Goal: Contribute content: Contribute content

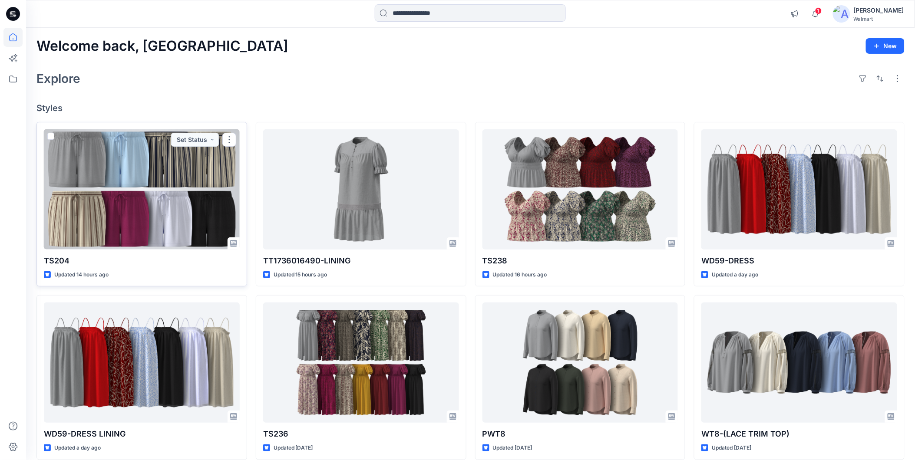
click at [126, 209] on div at bounding box center [142, 189] width 196 height 120
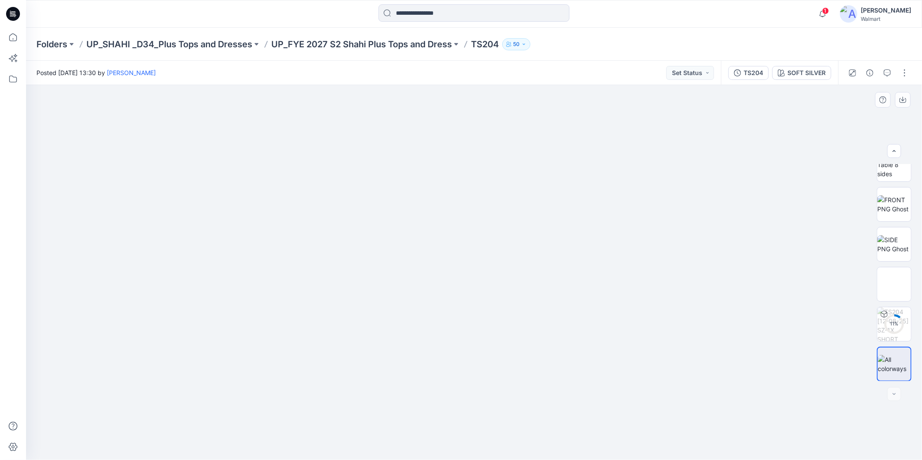
scroll to position [57, 0]
click at [849, 133] on div at bounding box center [474, 272] width 896 height 375
click at [906, 75] on button "button" at bounding box center [905, 73] width 14 height 14
click at [847, 115] on p "Edit" at bounding box center [849, 116] width 11 height 9
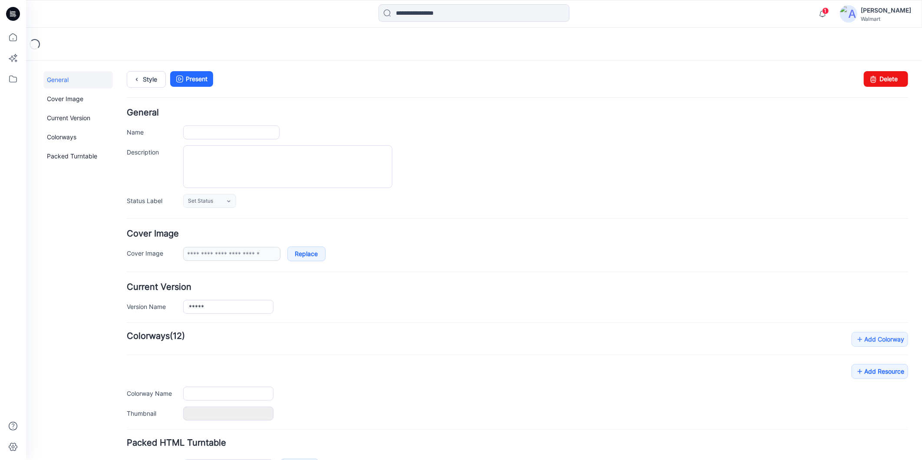
type input "*****"
type input "**********"
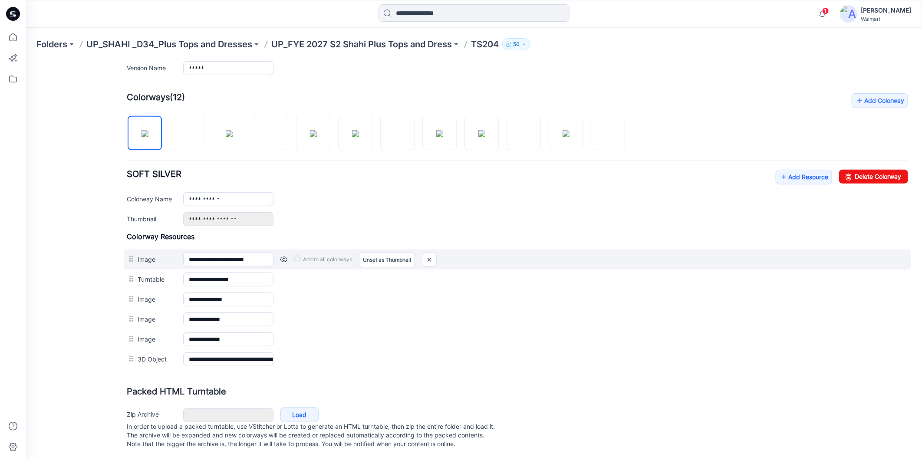
scroll to position [241, 0]
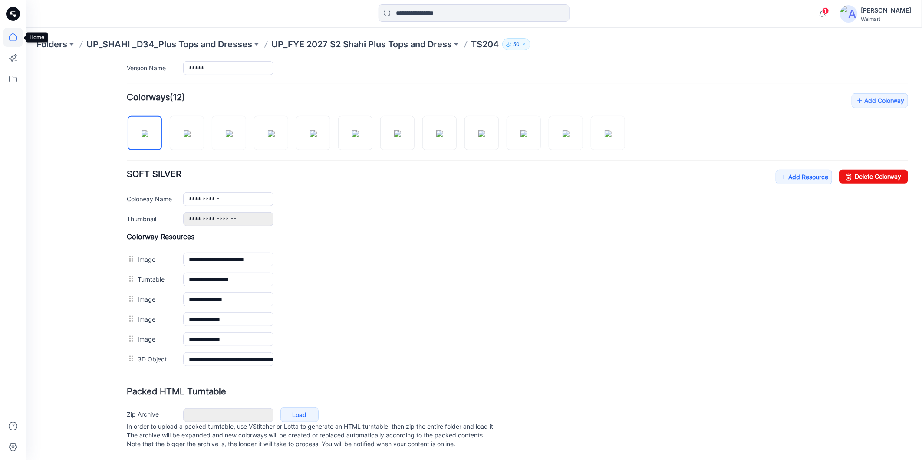
click at [16, 38] on icon at bounding box center [13, 37] width 8 height 8
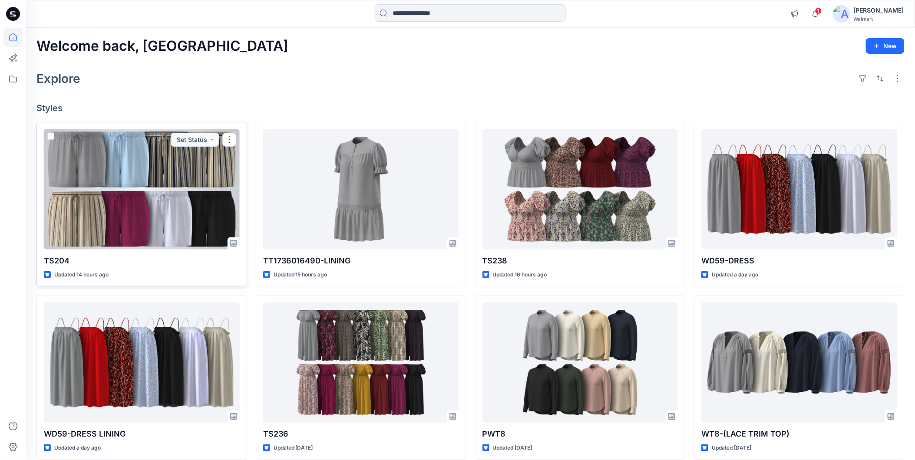
click at [175, 200] on div at bounding box center [142, 189] width 196 height 120
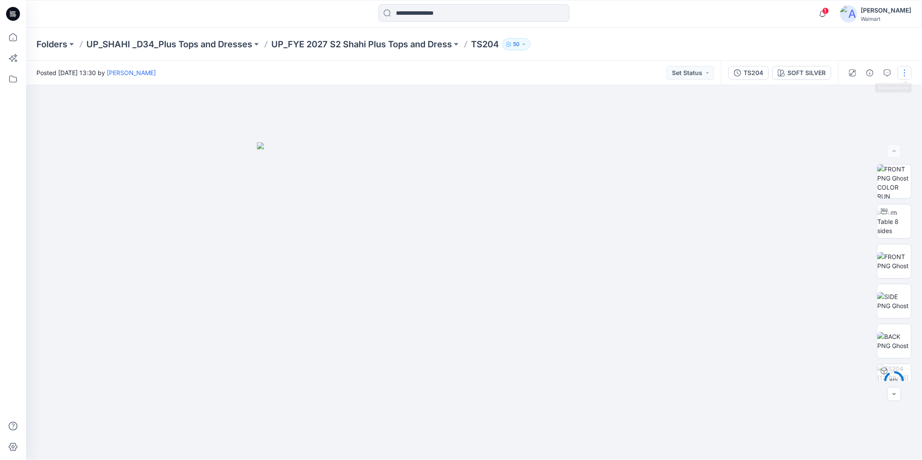
click at [906, 77] on button "button" at bounding box center [905, 73] width 14 height 14
click at [852, 118] on p "Edit" at bounding box center [849, 116] width 11 height 9
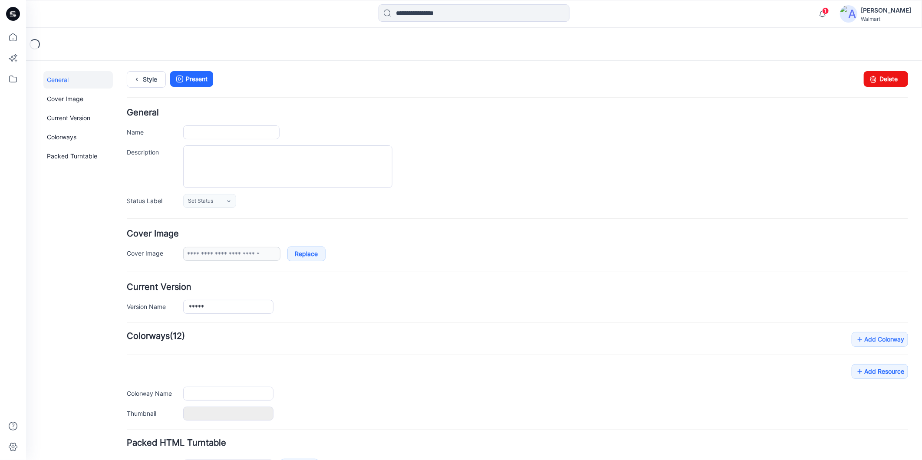
type input "*****"
type input "**********"
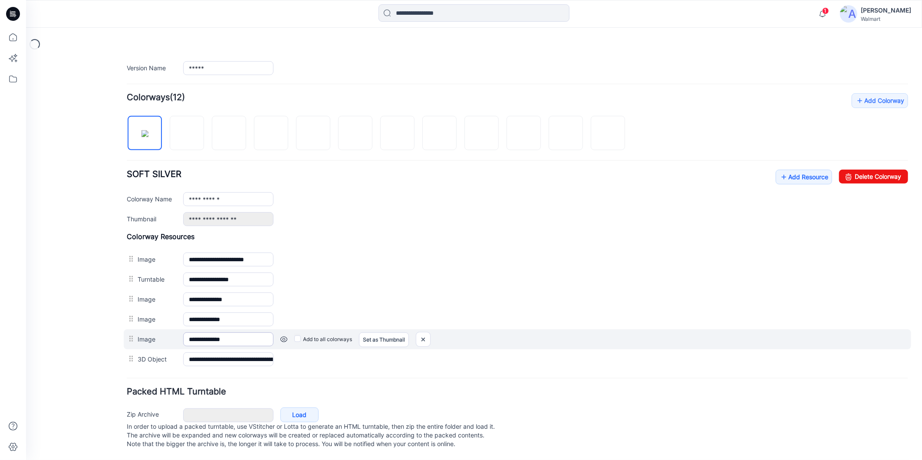
scroll to position [249, 0]
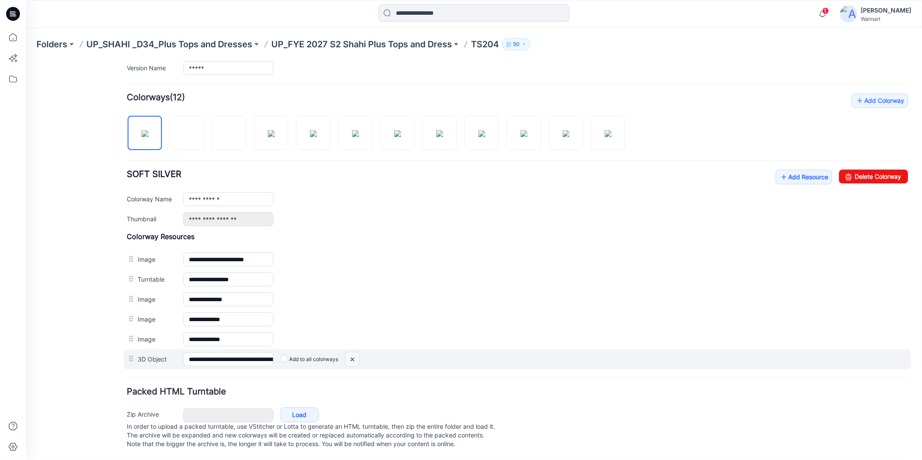
drag, startPoint x: 352, startPoint y: 350, endPoint x: 531, endPoint y: 113, distance: 296.8
click at [26, 60] on img at bounding box center [26, 60] width 0 height 0
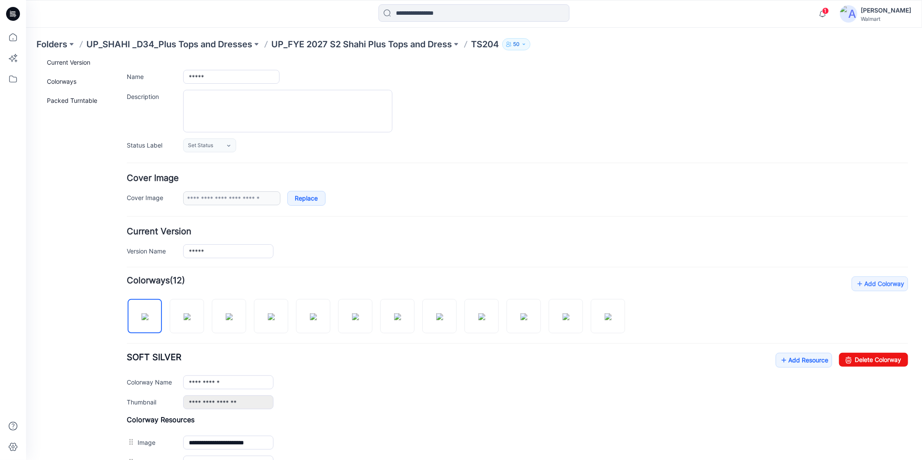
scroll to position [0, 0]
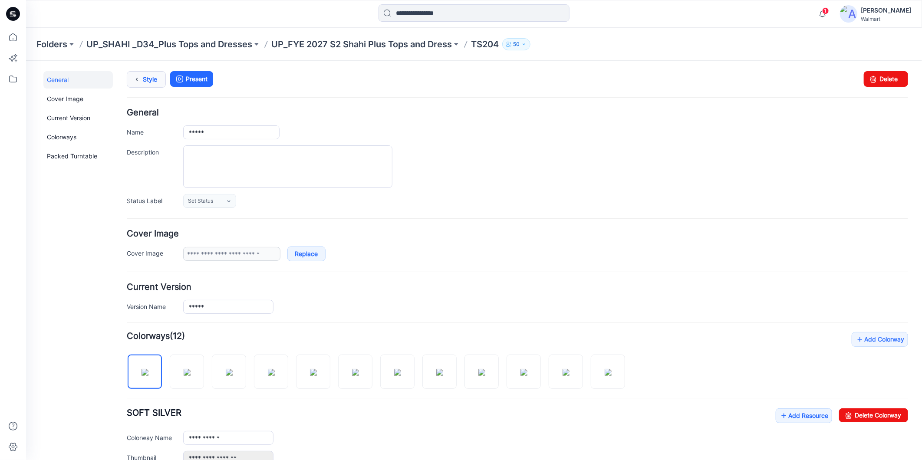
click at [150, 80] on link "Style" at bounding box center [145, 79] width 39 height 16
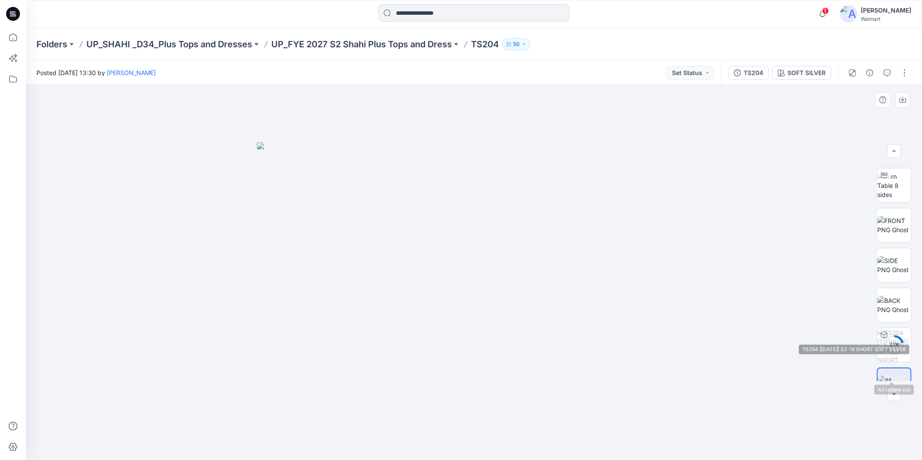
scroll to position [57, 0]
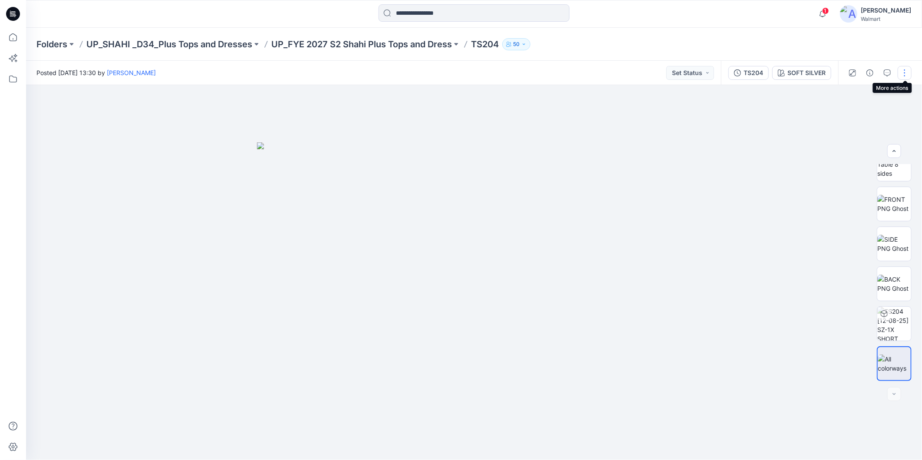
click at [910, 70] on button "button" at bounding box center [905, 73] width 14 height 14
click at [853, 113] on p "Edit" at bounding box center [849, 116] width 11 height 9
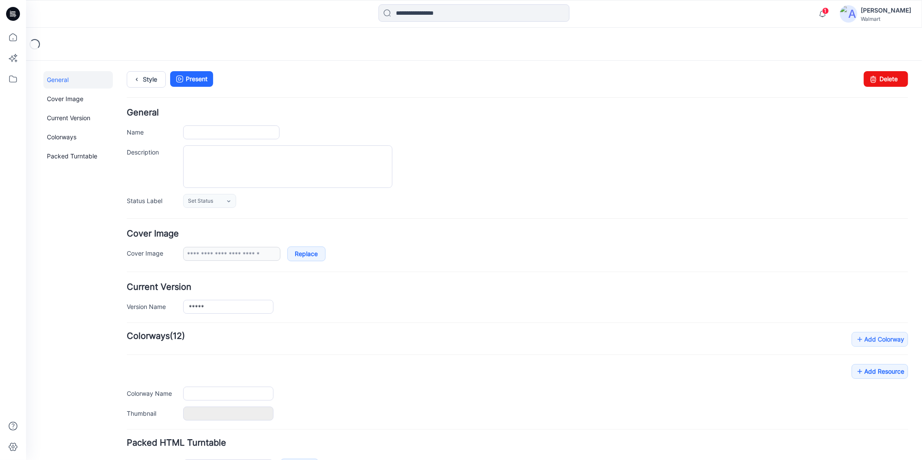
type input "*****"
type input "**********"
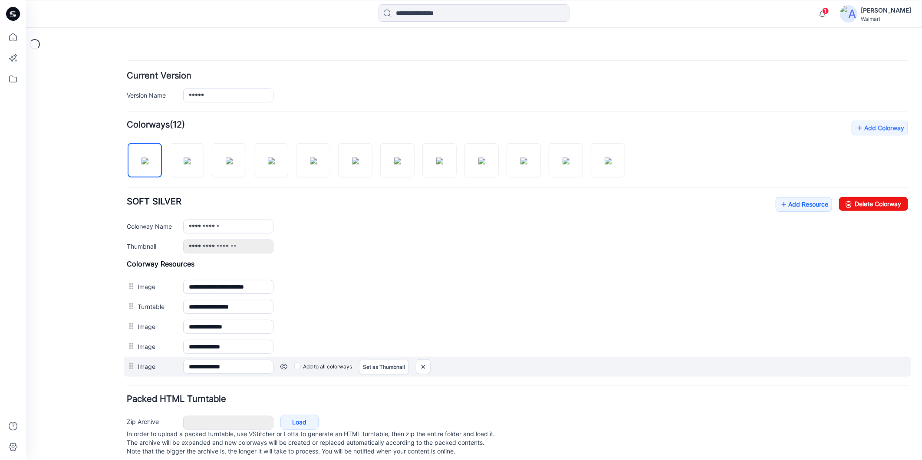
scroll to position [229, 0]
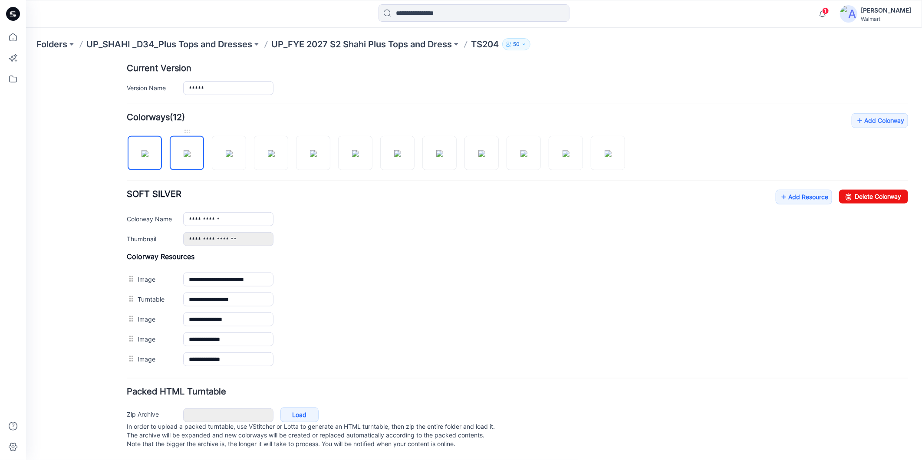
click at [190, 150] on img at bounding box center [186, 153] width 7 height 7
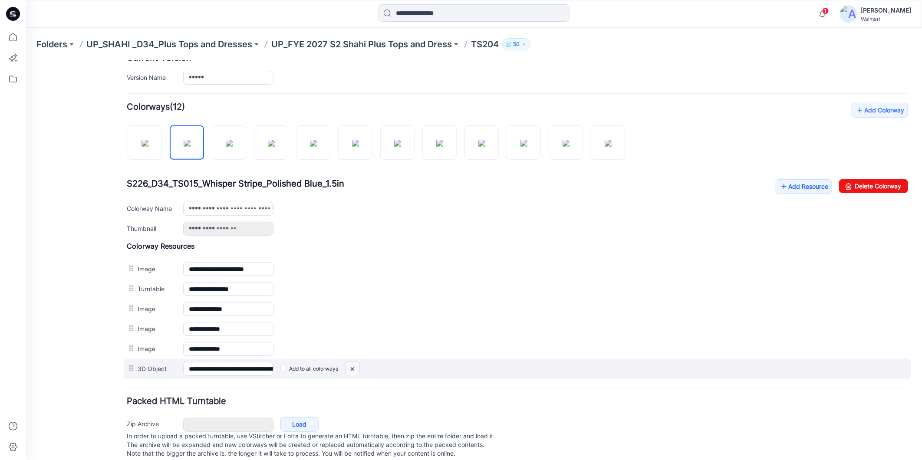
click at [26, 60] on img at bounding box center [26, 60] width 0 height 0
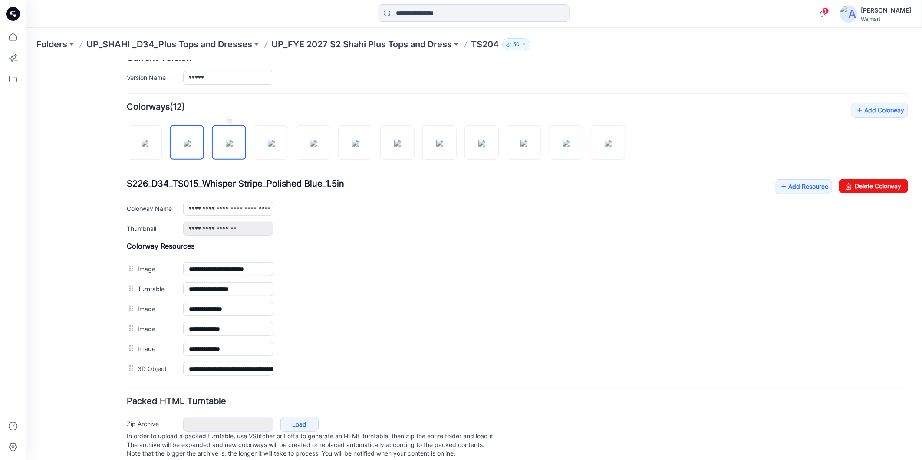
click at [225, 146] on img at bounding box center [228, 142] width 7 height 7
click at [186, 146] on img at bounding box center [186, 142] width 7 height 7
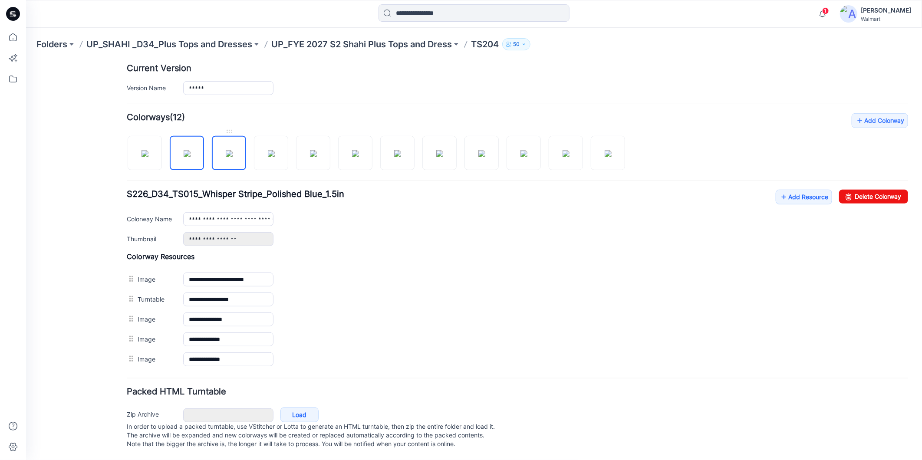
click at [231, 150] on img at bounding box center [228, 153] width 7 height 7
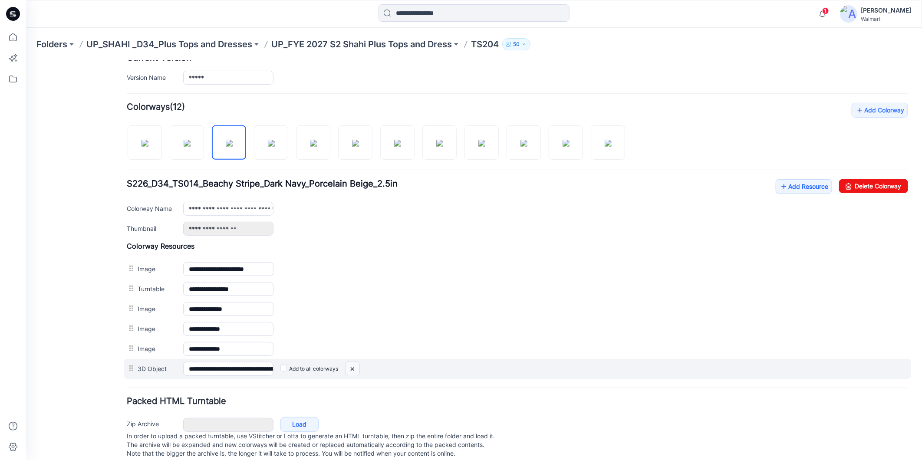
drag, startPoint x: 352, startPoint y: 368, endPoint x: 538, endPoint y: 118, distance: 311.7
click at [26, 60] on img at bounding box center [26, 60] width 0 height 0
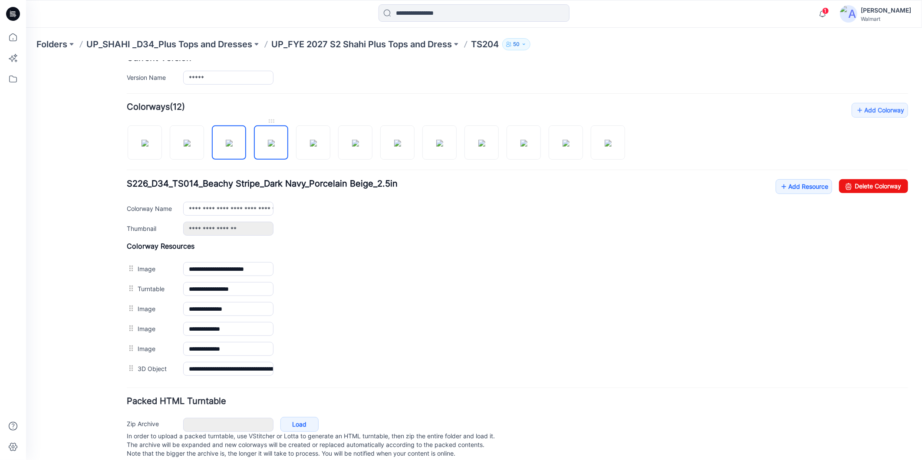
click at [274, 146] on img at bounding box center [270, 142] width 7 height 7
click at [232, 146] on img at bounding box center [228, 142] width 7 height 7
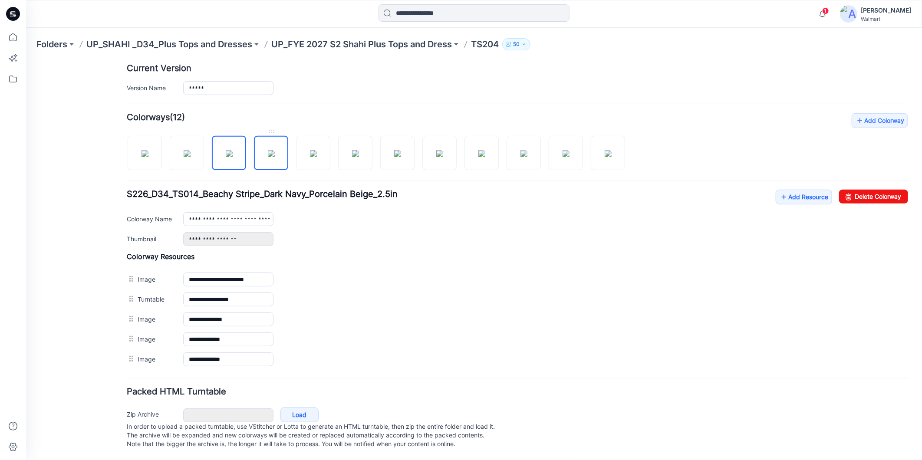
click at [270, 150] on img at bounding box center [270, 153] width 7 height 7
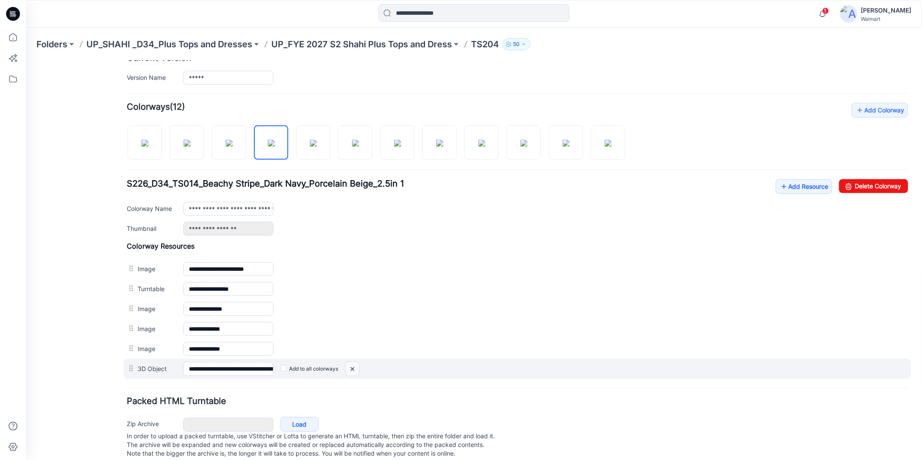
drag, startPoint x: 354, startPoint y: 371, endPoint x: 530, endPoint y: 120, distance: 306.9
click at [26, 60] on img at bounding box center [26, 60] width 0 height 0
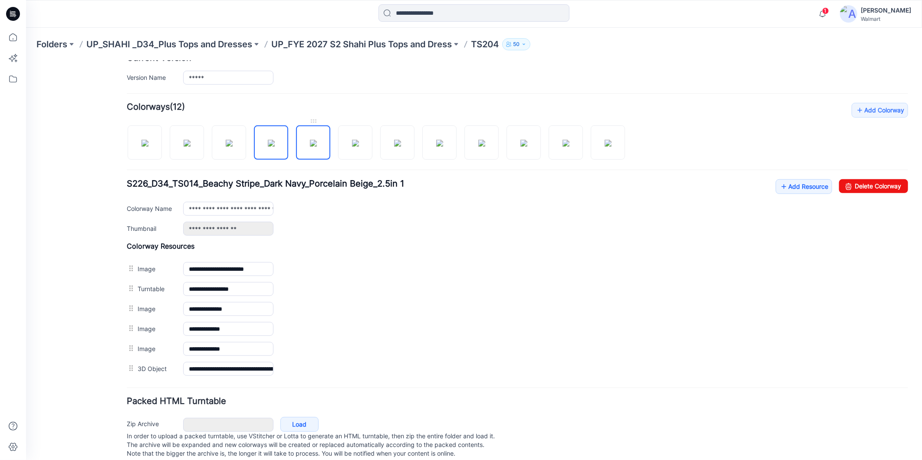
click at [316, 146] on img at bounding box center [313, 142] width 7 height 7
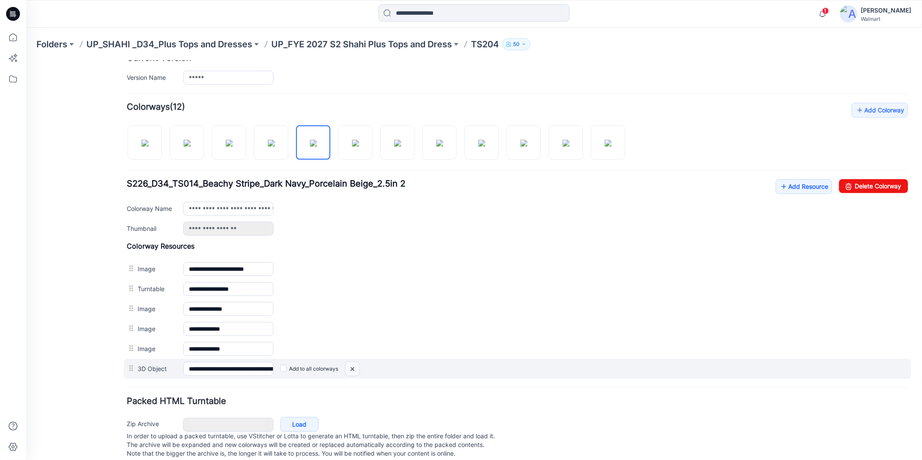
drag, startPoint x: 353, startPoint y: 369, endPoint x: 532, endPoint y: 119, distance: 307.0
click at [26, 60] on img at bounding box center [26, 60] width 0 height 0
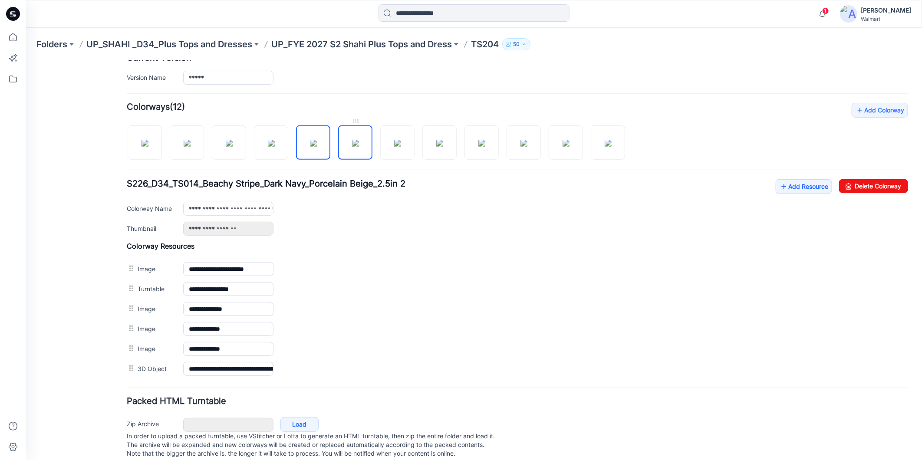
click at [359, 146] on img at bounding box center [355, 142] width 7 height 7
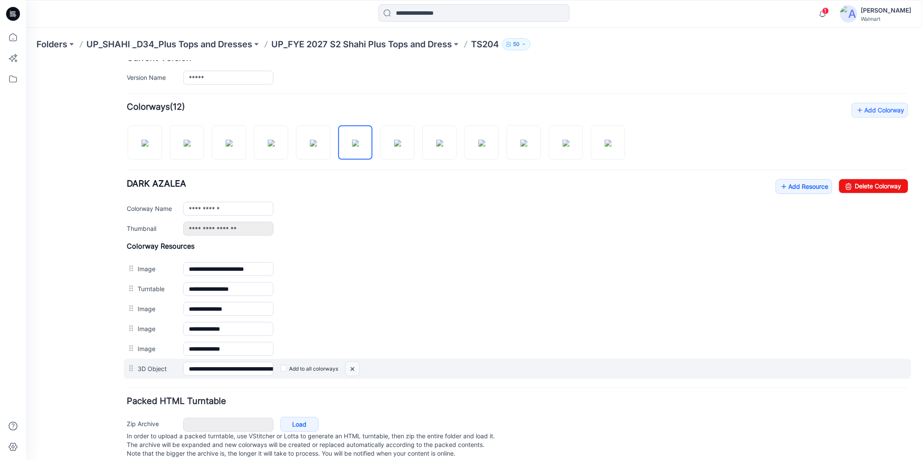
drag, startPoint x: 353, startPoint y: 371, endPoint x: 534, endPoint y: 109, distance: 317.8
click at [26, 60] on img at bounding box center [26, 60] width 0 height 0
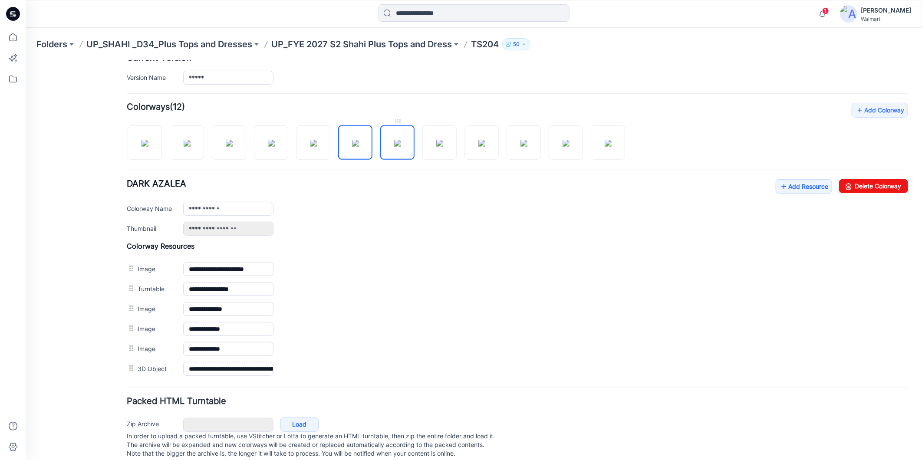
click at [401, 146] on img at bounding box center [397, 142] width 7 height 7
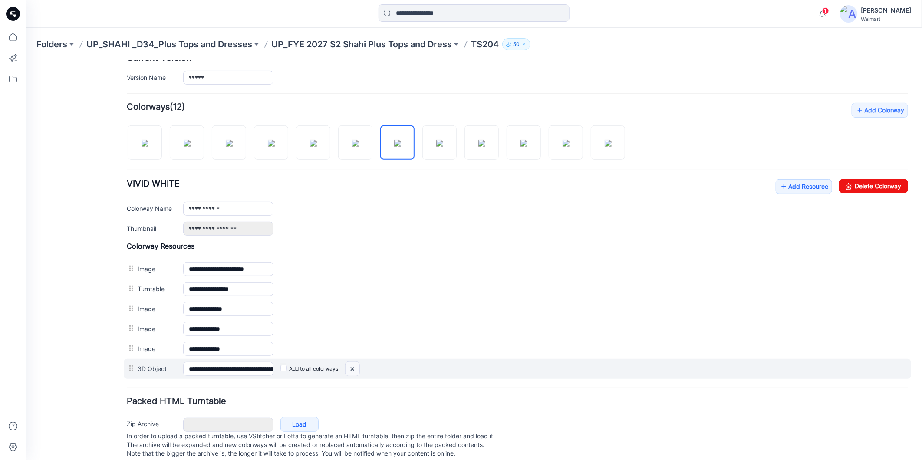
click at [26, 60] on img at bounding box center [26, 60] width 0 height 0
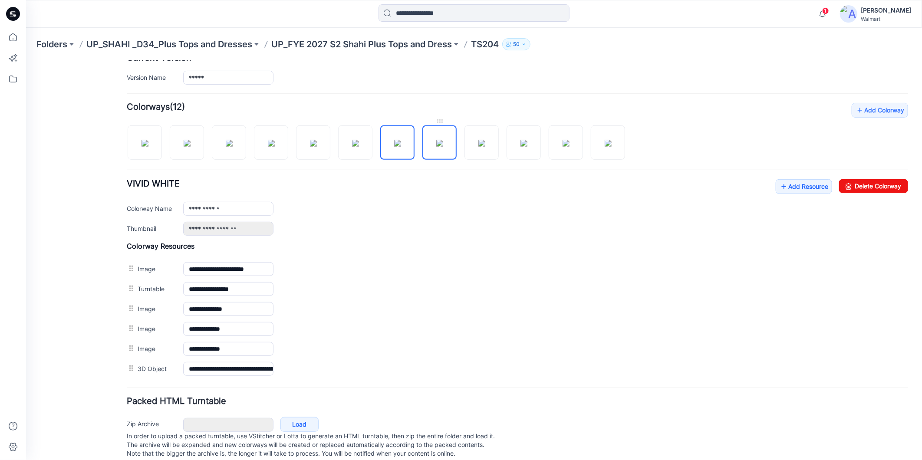
click at [436, 142] on img at bounding box center [439, 142] width 7 height 7
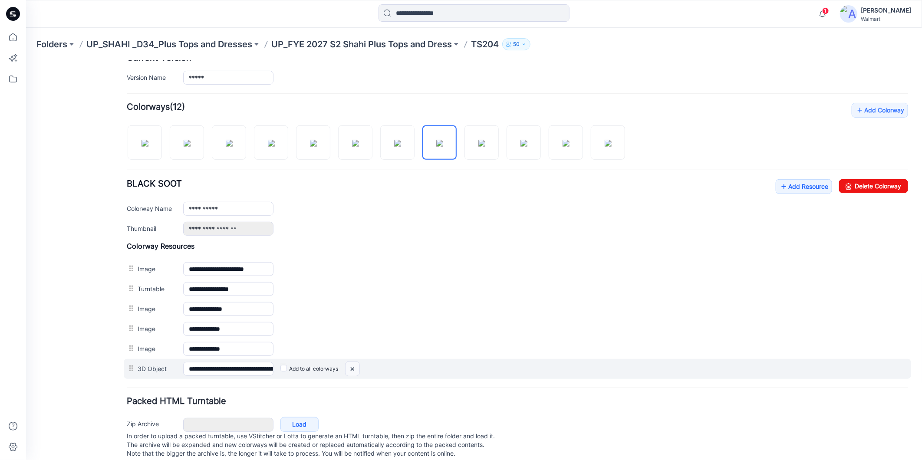
click at [26, 60] on img at bounding box center [26, 60] width 0 height 0
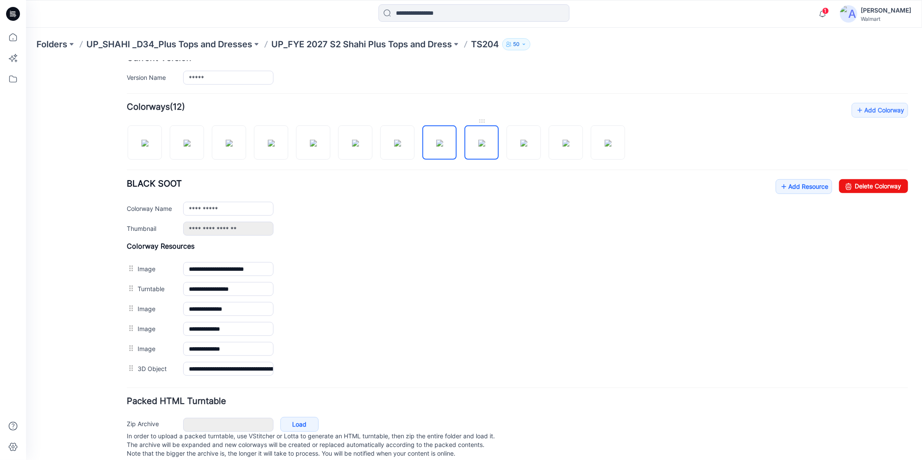
click at [485, 144] on img at bounding box center [481, 142] width 7 height 7
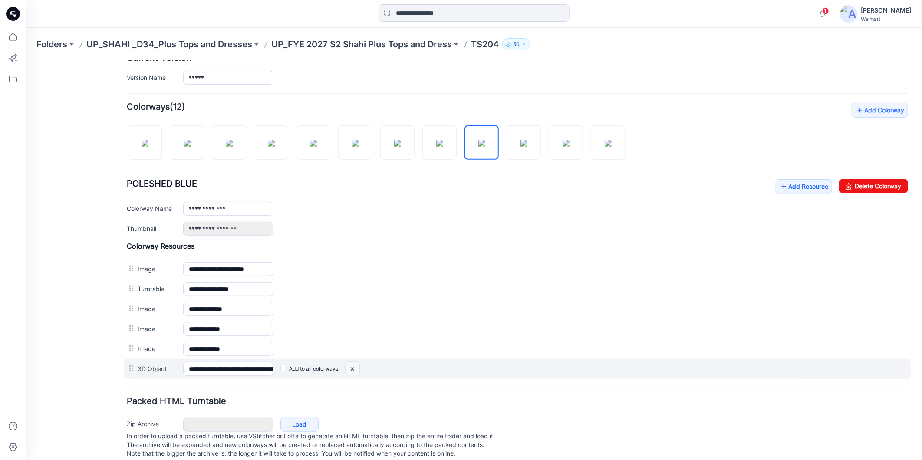
click at [26, 60] on img at bounding box center [26, 60] width 0 height 0
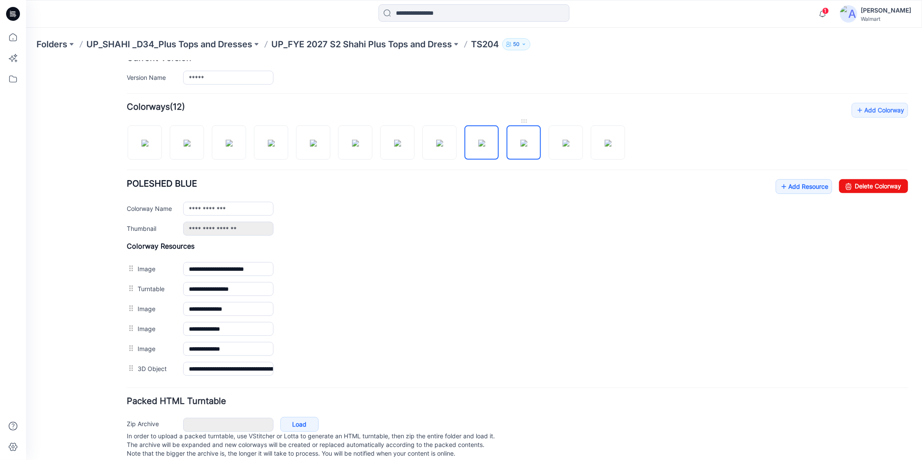
click at [522, 146] on img at bounding box center [523, 142] width 7 height 7
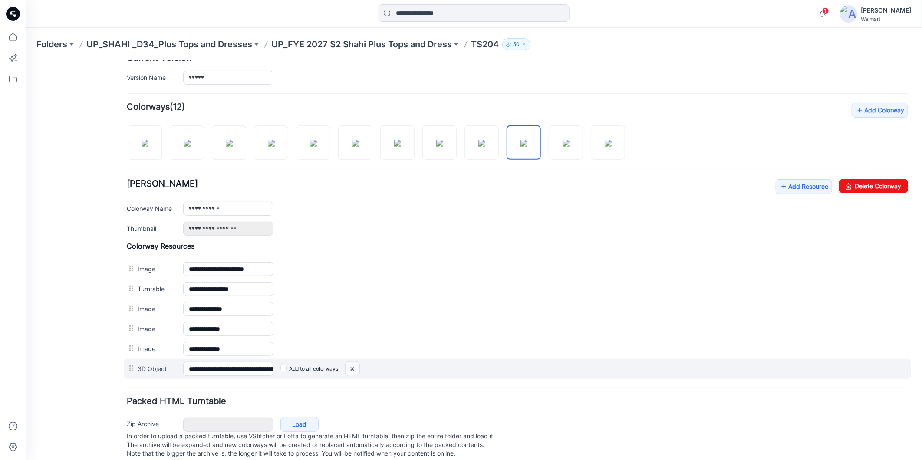
click at [26, 60] on img at bounding box center [26, 60] width 0 height 0
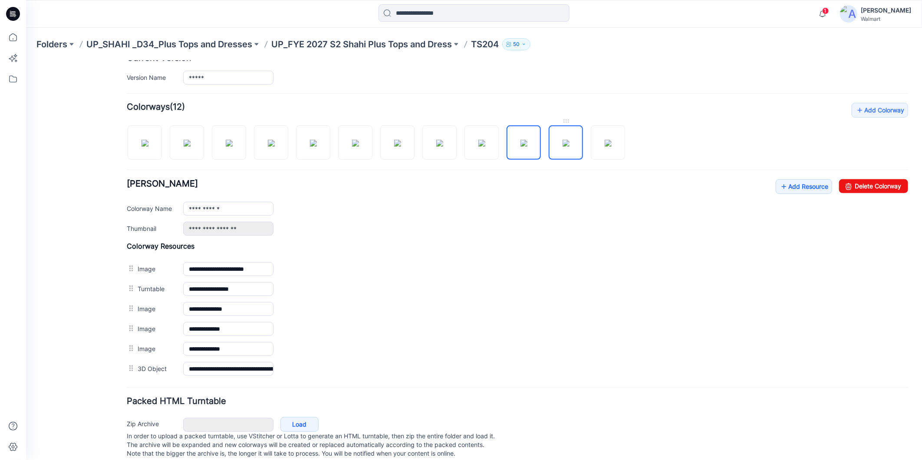
click at [569, 143] on img at bounding box center [565, 142] width 7 height 7
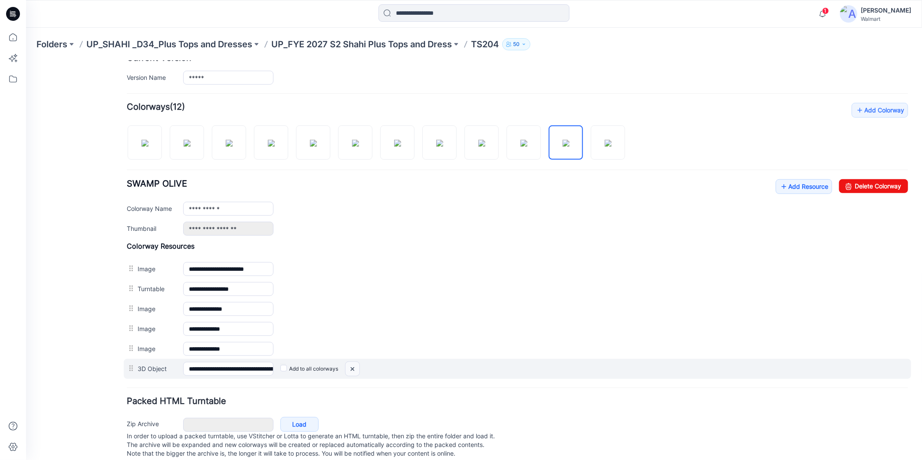
drag, startPoint x: 351, startPoint y: 369, endPoint x: 534, endPoint y: 106, distance: 320.1
click at [26, 60] on img at bounding box center [26, 60] width 0 height 0
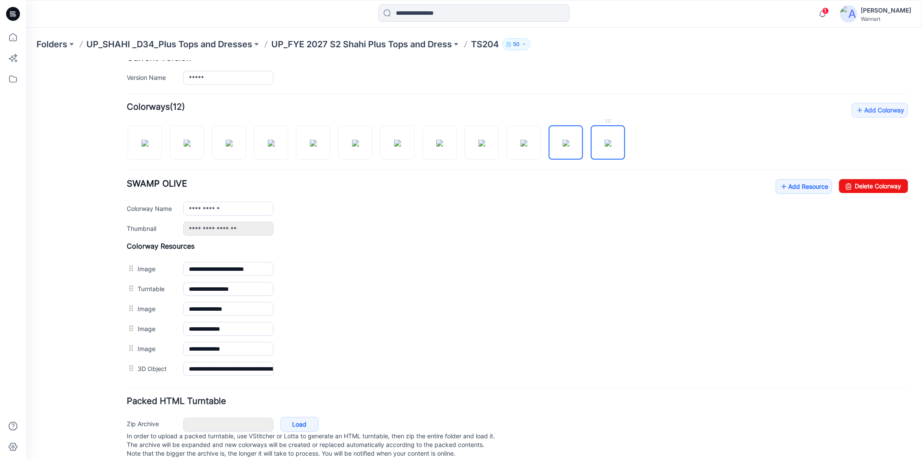
click at [611, 146] on img at bounding box center [607, 142] width 7 height 7
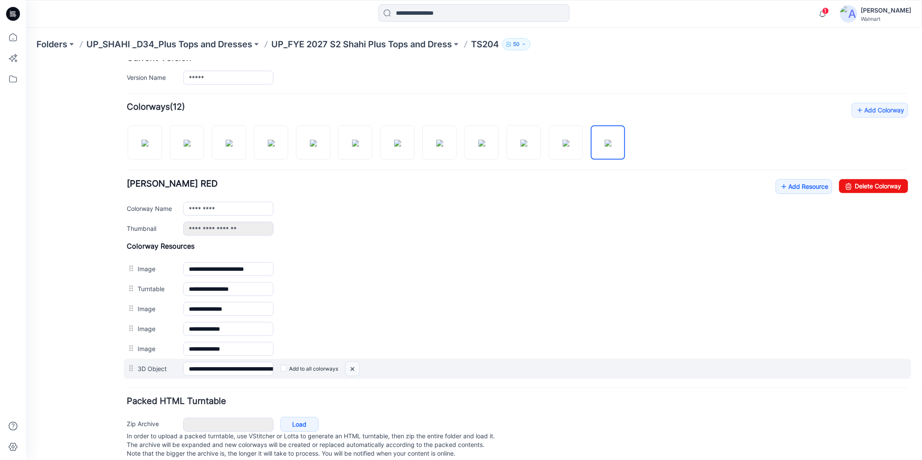
click at [26, 60] on img at bounding box center [26, 60] width 0 height 0
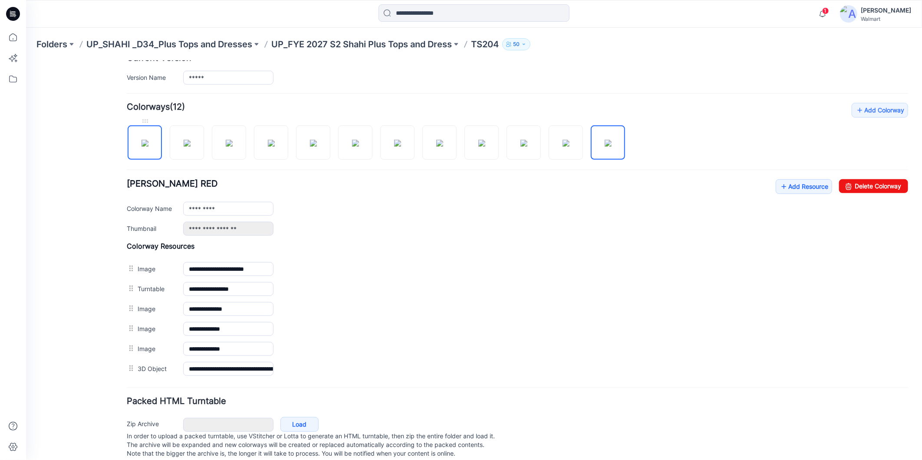
click at [145, 142] on img at bounding box center [144, 142] width 7 height 7
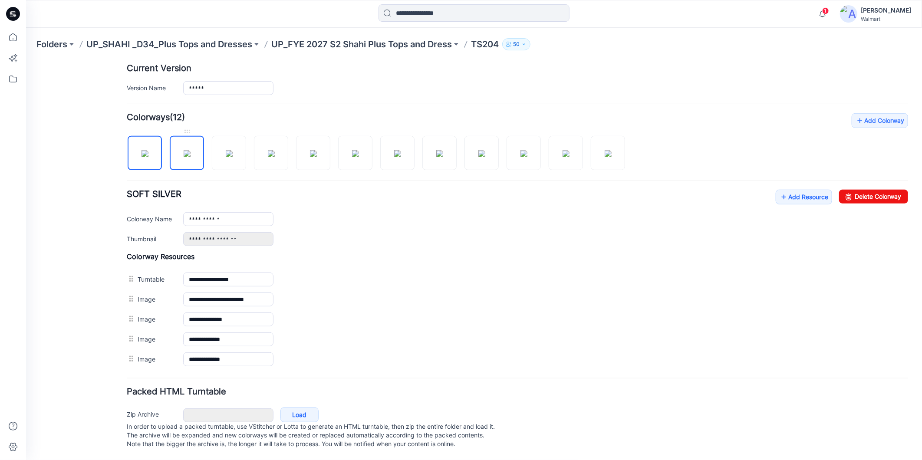
click at [187, 150] on img at bounding box center [186, 153] width 7 height 7
drag, startPoint x: 230, startPoint y: 148, endPoint x: 227, endPoint y: 151, distance: 4.6
click at [229, 150] on img at bounding box center [228, 153] width 7 height 7
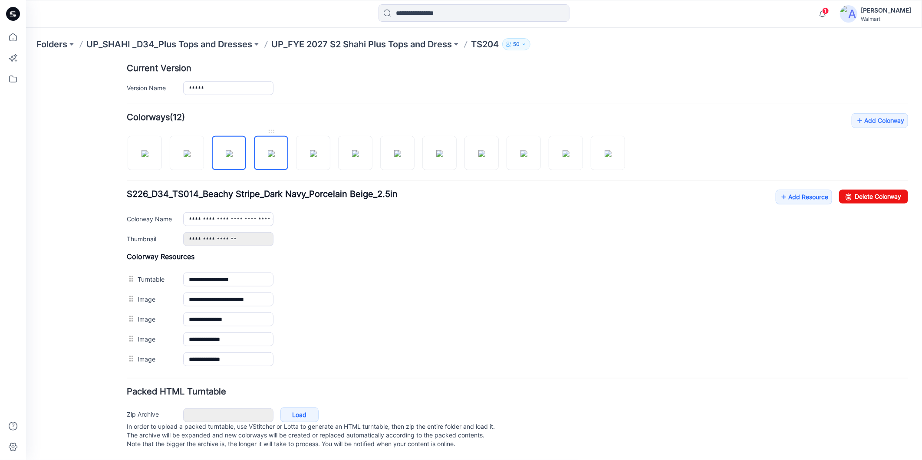
click at [270, 150] on img at bounding box center [270, 153] width 7 height 7
click at [310, 154] on img at bounding box center [313, 153] width 7 height 7
click at [356, 150] on img at bounding box center [355, 153] width 7 height 7
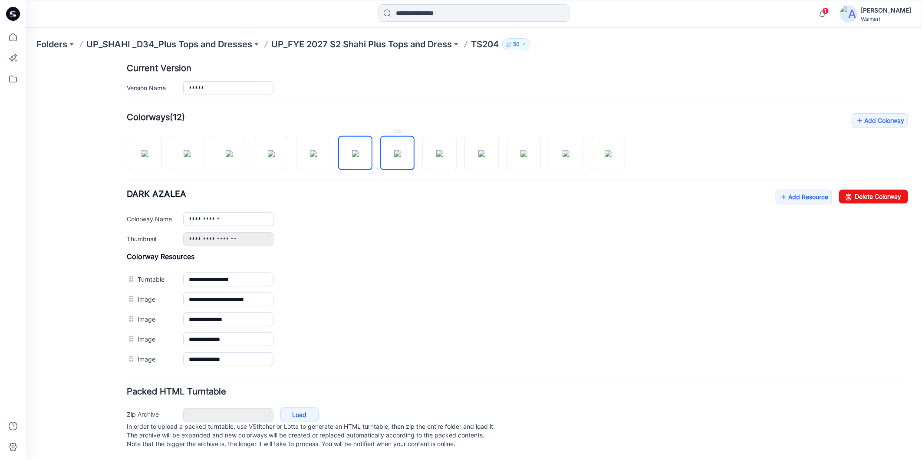
click at [401, 150] on img at bounding box center [397, 153] width 7 height 7
click at [436, 150] on img at bounding box center [439, 153] width 7 height 7
click at [438, 150] on img at bounding box center [439, 153] width 7 height 7
click at [485, 150] on img at bounding box center [481, 153] width 7 height 7
click at [520, 150] on img at bounding box center [523, 153] width 7 height 7
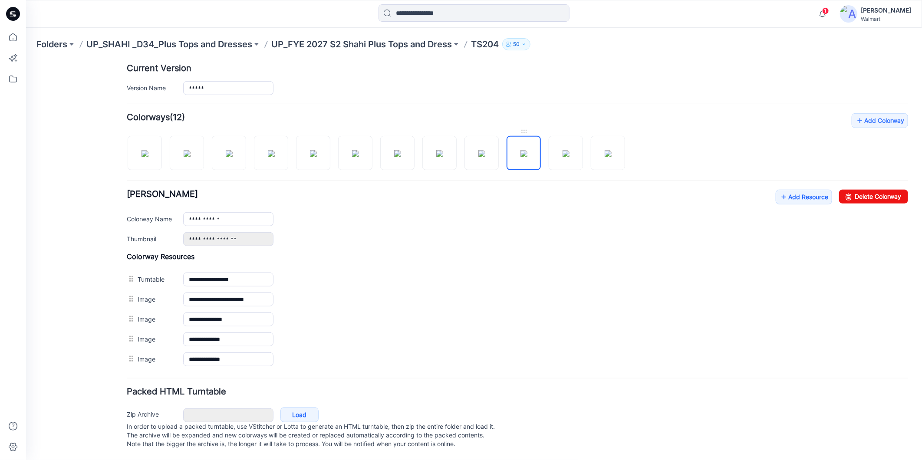
click at [527, 150] on img at bounding box center [523, 153] width 7 height 7
click at [563, 150] on img at bounding box center [565, 153] width 7 height 7
click at [611, 150] on img at bounding box center [607, 153] width 7 height 7
type input "*********"
click at [12, 37] on icon at bounding box center [12, 37] width 19 height 19
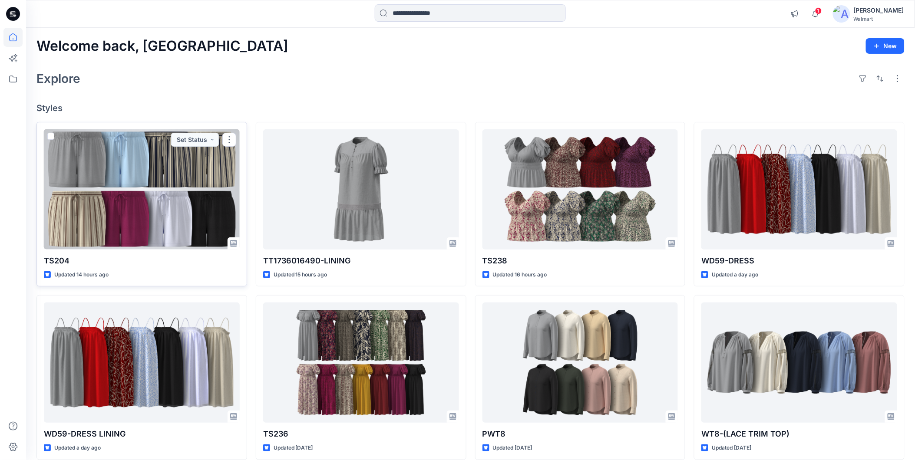
click at [135, 178] on div at bounding box center [142, 189] width 196 height 120
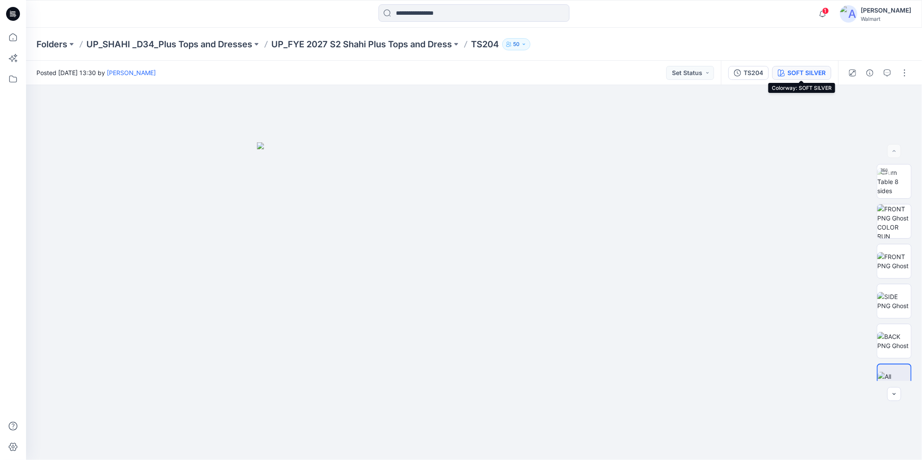
click at [800, 77] on div "SOFT SILVER" at bounding box center [806, 73] width 38 height 10
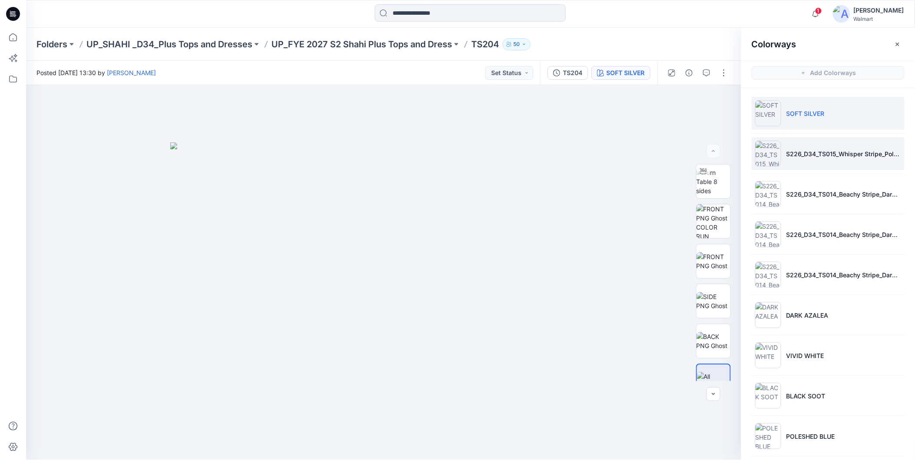
click at [807, 161] on li "S226_D34_TS015_Whisper Stripe_Polished Blue_1.5in" at bounding box center [827, 153] width 153 height 33
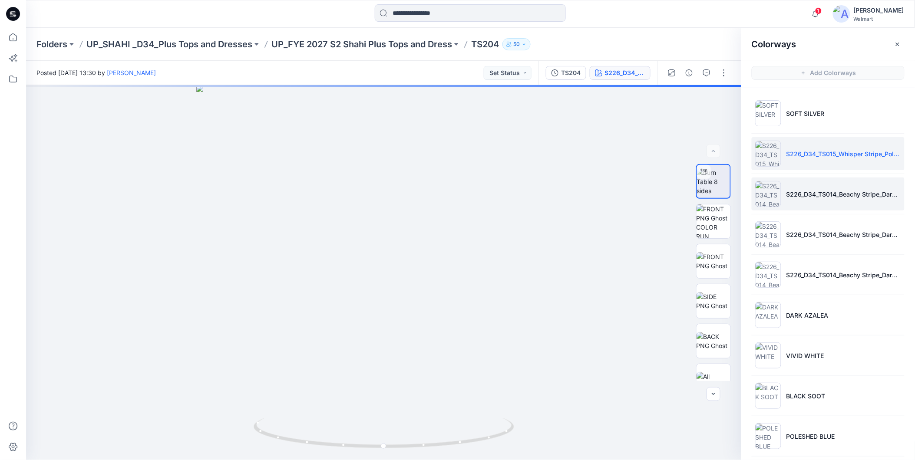
click at [814, 204] on li "S226_D34_TS014_Beachy Stripe_Dark Navy_Porcelain Beige_2.5in" at bounding box center [827, 194] width 153 height 33
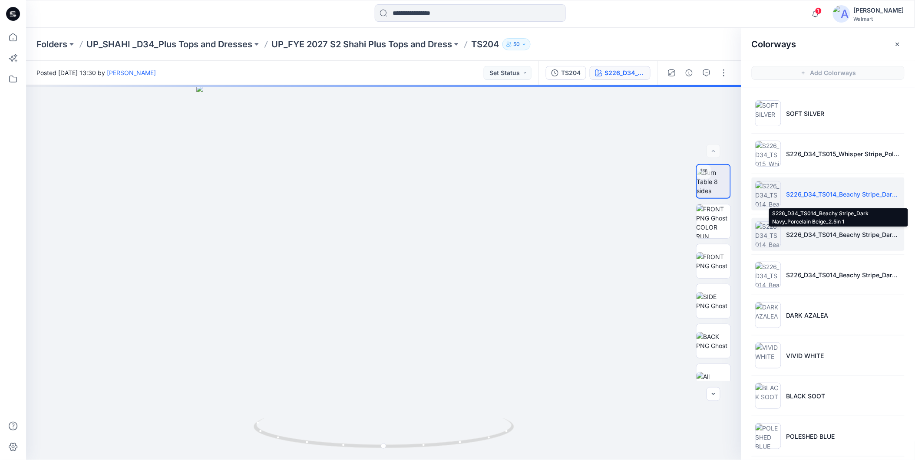
click at [830, 231] on p "S226_D34_TS014_Beachy Stripe_Dark Navy_Porcelain Beige_2.5in 1" at bounding box center [843, 234] width 115 height 9
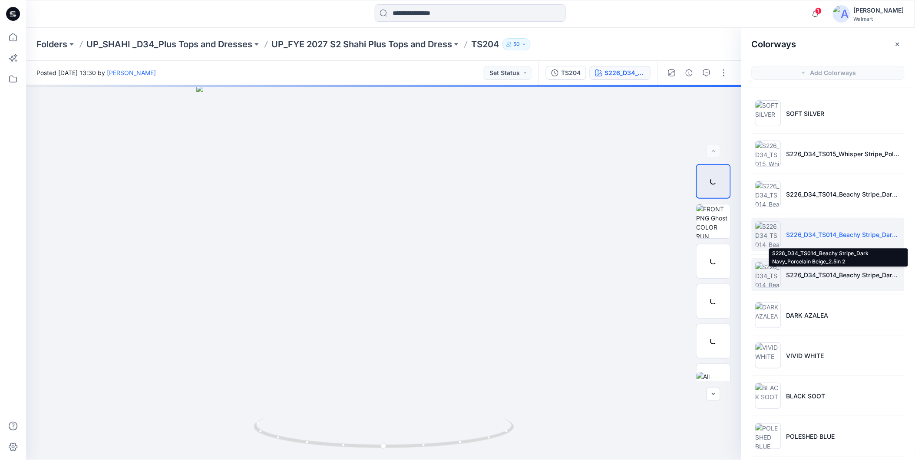
click at [830, 273] on p "S226_D34_TS014_Beachy Stripe_Dark Navy_Porcelain Beige_2.5in 2" at bounding box center [843, 274] width 115 height 9
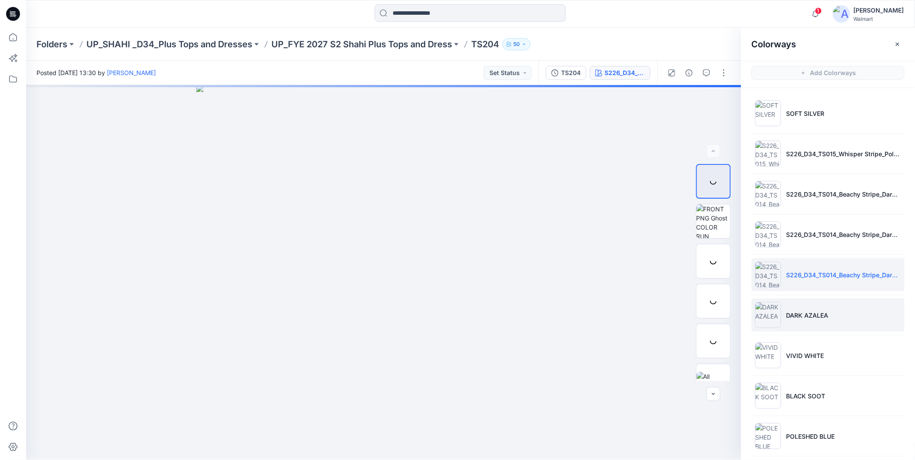
click at [813, 313] on p "DARK AZALEA" at bounding box center [807, 315] width 42 height 9
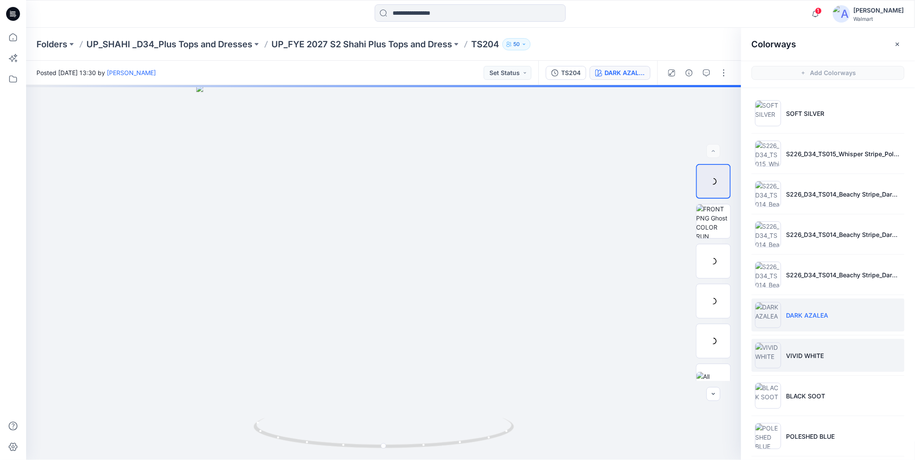
click at [811, 362] on li "VIVID WHITE" at bounding box center [827, 355] width 153 height 33
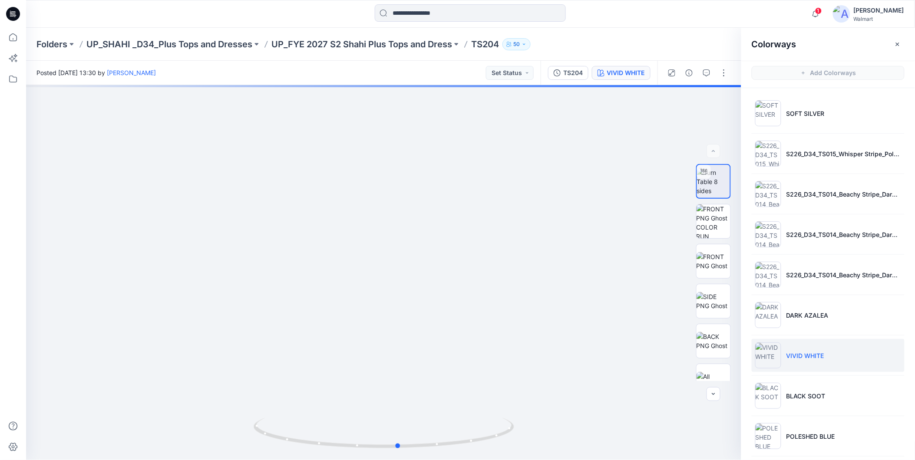
drag, startPoint x: 496, startPoint y: 441, endPoint x: 771, endPoint y: 454, distance: 275.1
click at [771, 454] on div "VIVID WHITE Loading... Material Properties Loading... Colorways Add Colorways S…" at bounding box center [470, 272] width 889 height 375
click at [9, 37] on icon at bounding box center [12, 37] width 19 height 19
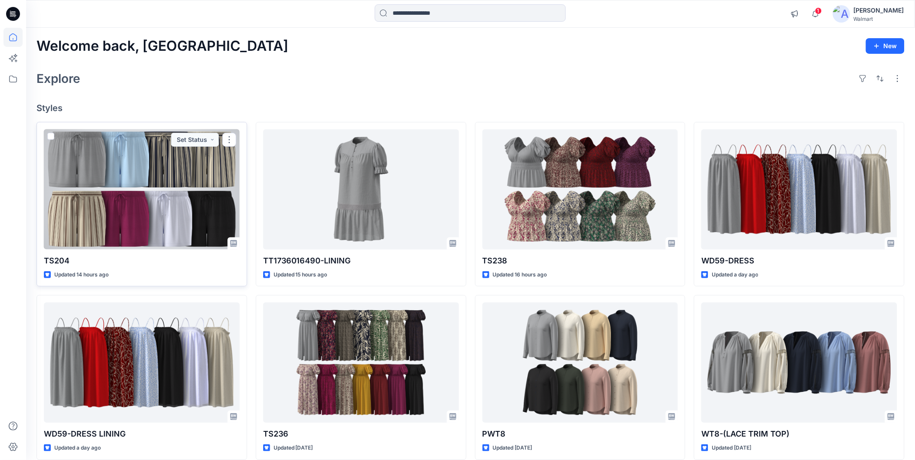
click at [112, 182] on div at bounding box center [142, 189] width 196 height 120
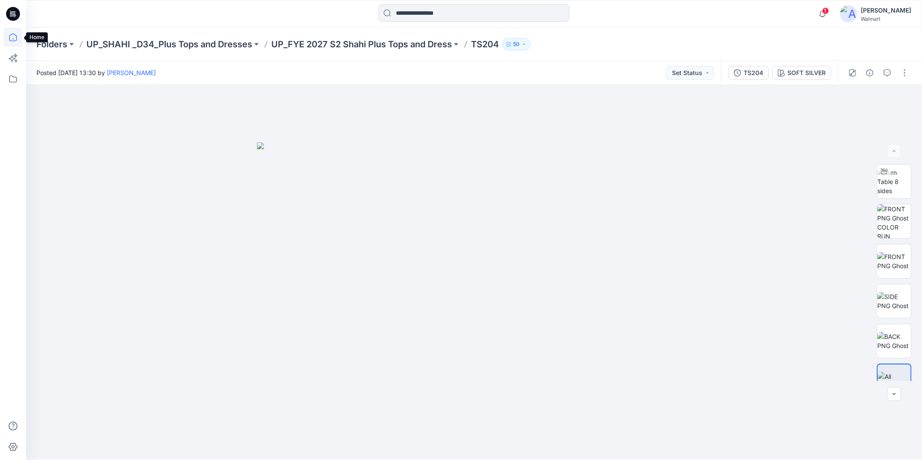
click at [13, 41] on icon at bounding box center [13, 37] width 8 height 8
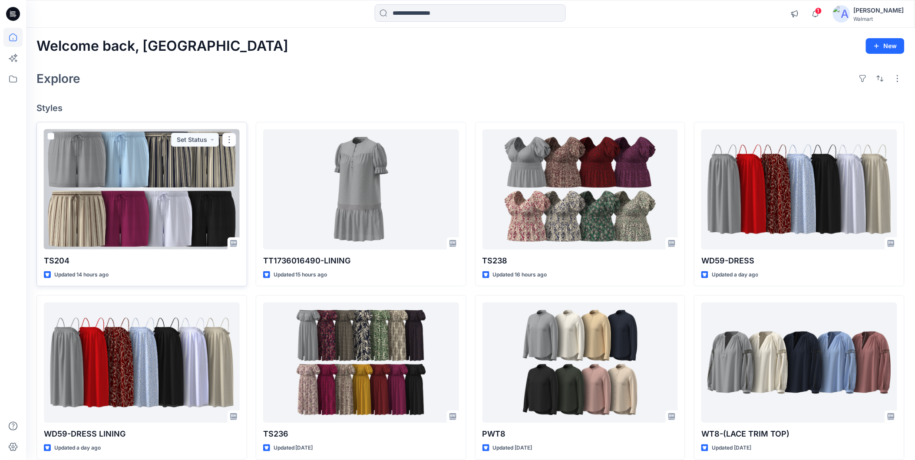
click at [118, 220] on div at bounding box center [142, 189] width 196 height 120
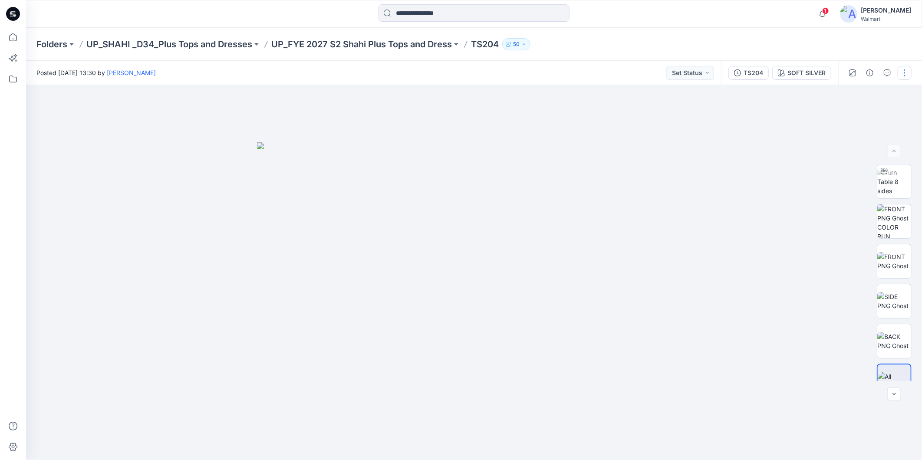
click at [905, 70] on button "button" at bounding box center [905, 73] width 14 height 14
click at [851, 117] on p "Edit" at bounding box center [849, 116] width 11 height 9
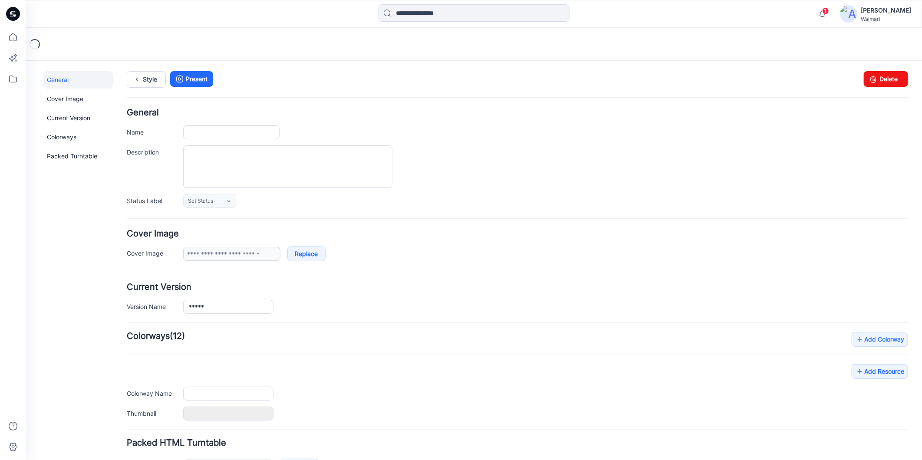
type input "*****"
type input "**********"
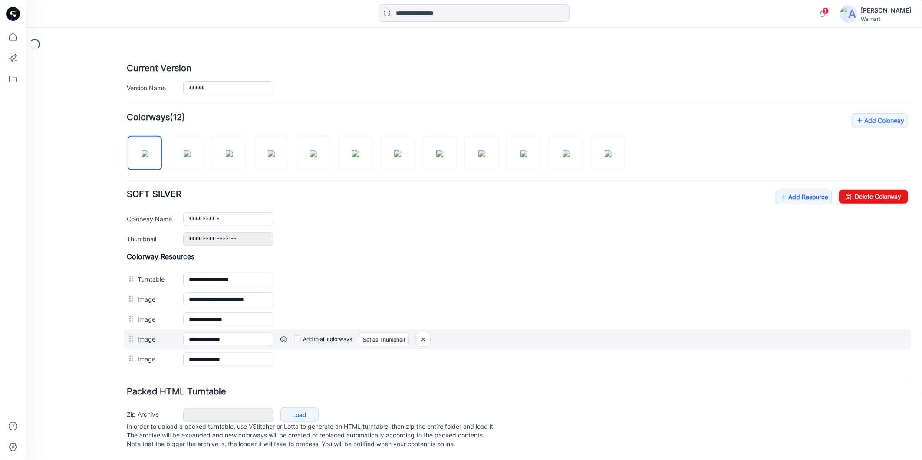
scroll to position [229, 0]
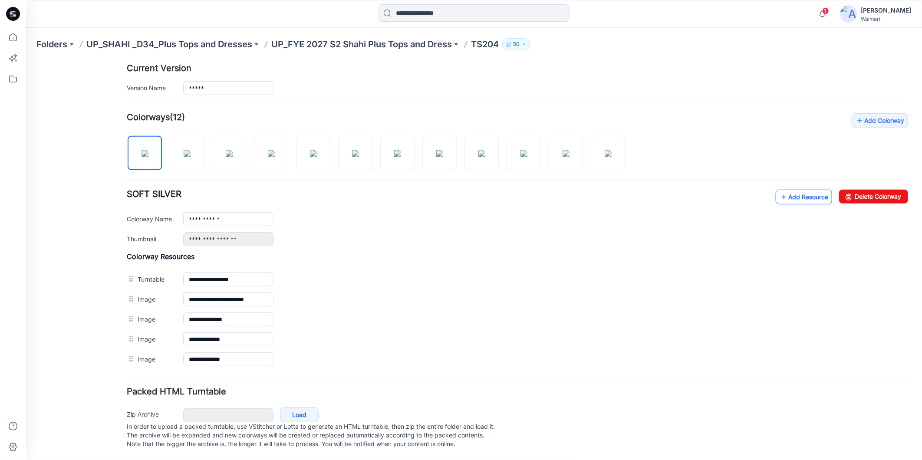
click at [796, 189] on link "Add Resource" at bounding box center [803, 196] width 56 height 15
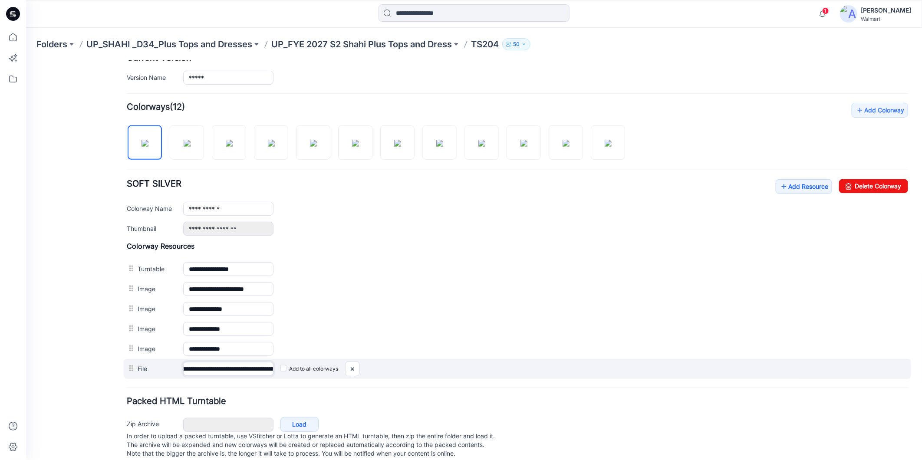
scroll to position [0, 59]
drag, startPoint x: 245, startPoint y: 369, endPoint x: 266, endPoint y: 370, distance: 20.8
click at [266, 370] on input "**********" at bounding box center [228, 369] width 90 height 14
click at [211, 372] on input "**********" at bounding box center [228, 369] width 90 height 14
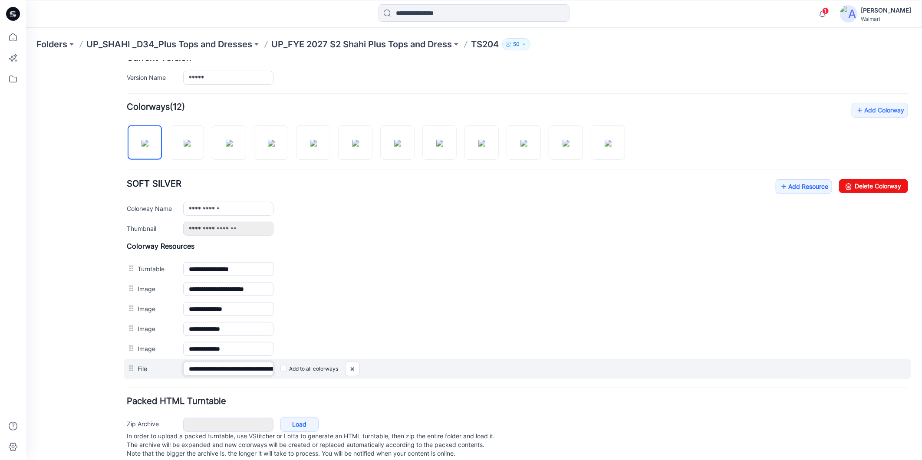
drag, startPoint x: 212, startPoint y: 371, endPoint x: 222, endPoint y: 379, distance: 12.1
click at [187, 379] on div "**********" at bounding box center [516, 369] width 787 height 20
click at [247, 369] on input "**********" at bounding box center [228, 369] width 90 height 14
drag, startPoint x: 247, startPoint y: 369, endPoint x: 257, endPoint y: 370, distance: 10.0
click at [257, 370] on input "**********" at bounding box center [228, 369] width 90 height 14
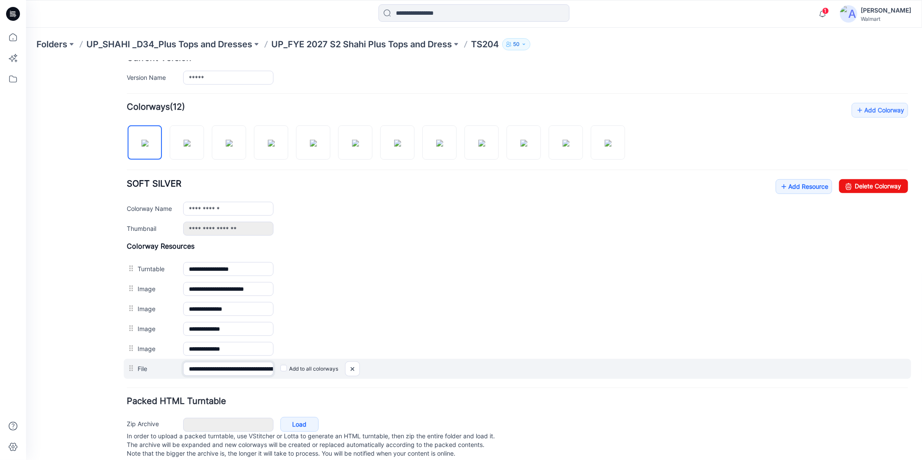
click at [250, 370] on input "**********" at bounding box center [228, 369] width 90 height 14
click at [267, 369] on input "**********" at bounding box center [228, 369] width 90 height 14
click at [270, 372] on input "**********" at bounding box center [228, 369] width 90 height 14
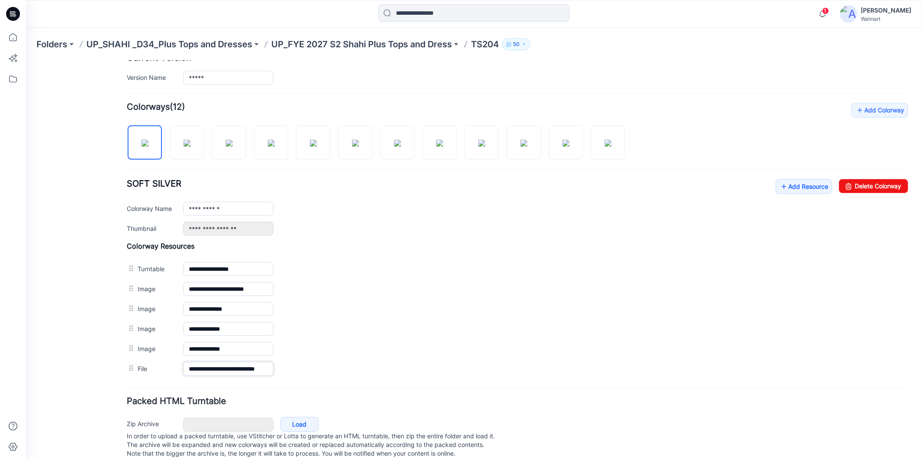
type input "**********"
click at [563, 108] on h4 "Add Colorway Colorways (12)" at bounding box center [516, 106] width 781 height 9
click at [12, 35] on icon at bounding box center [12, 37] width 19 height 19
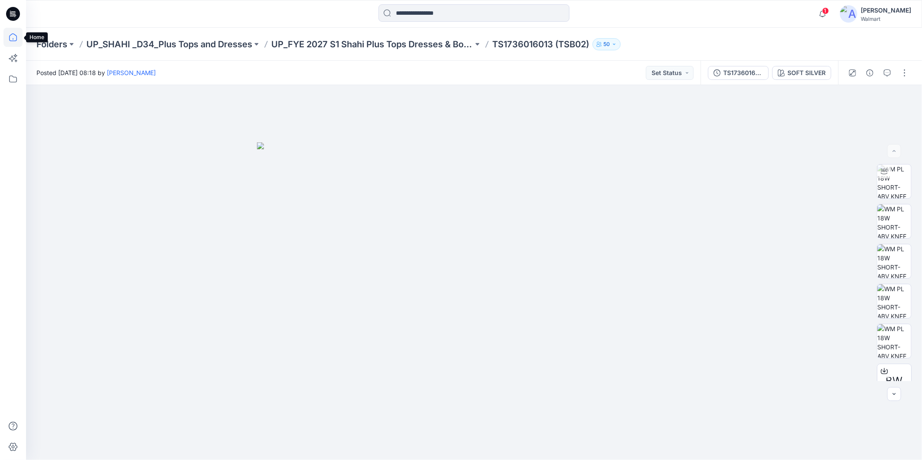
click at [10, 36] on icon at bounding box center [12, 37] width 19 height 19
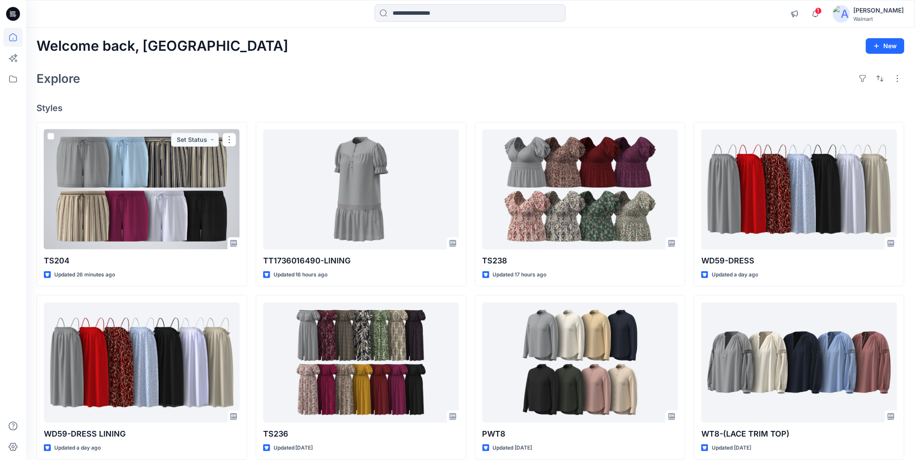
click at [177, 179] on div at bounding box center [142, 189] width 196 height 120
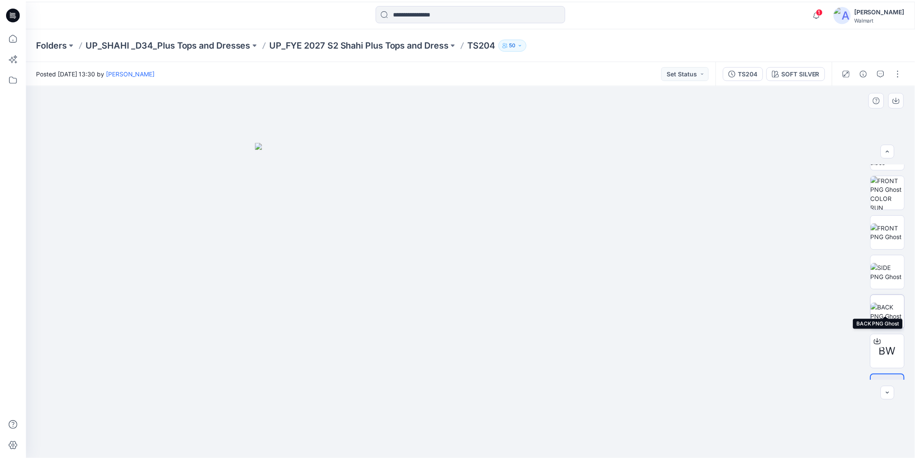
scroll to position [57, 0]
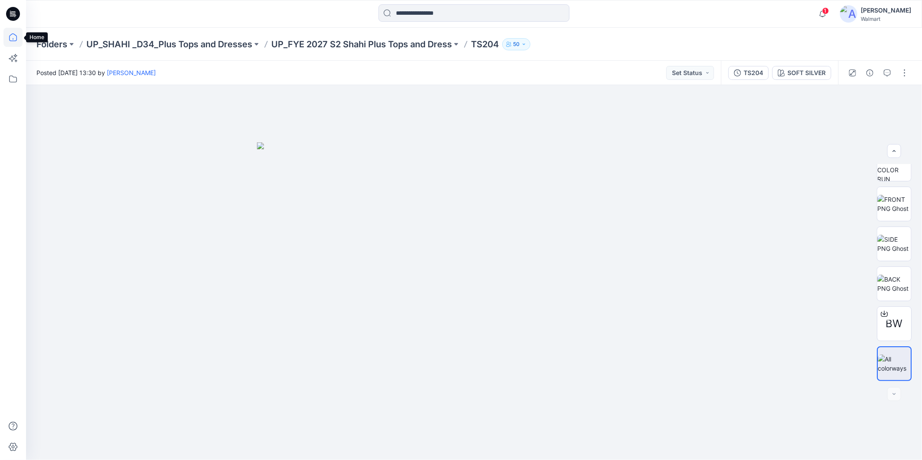
click at [7, 37] on icon at bounding box center [12, 37] width 19 height 19
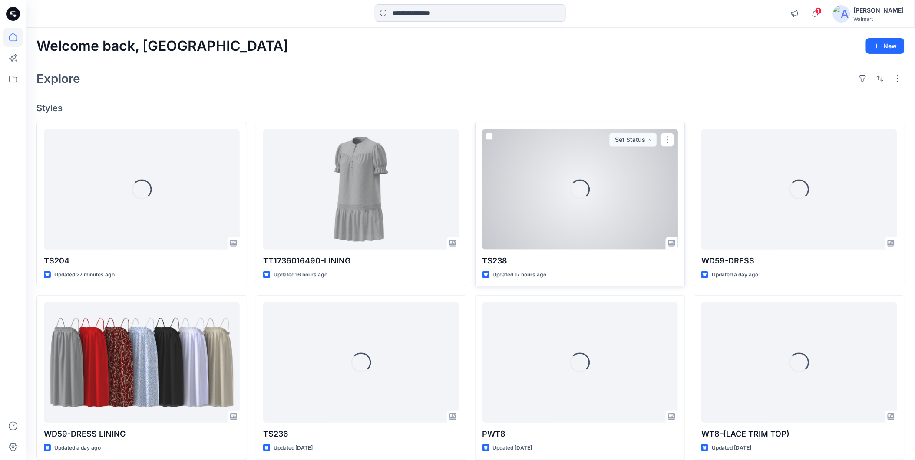
click at [510, 198] on div "Loading..." at bounding box center [580, 189] width 196 height 120
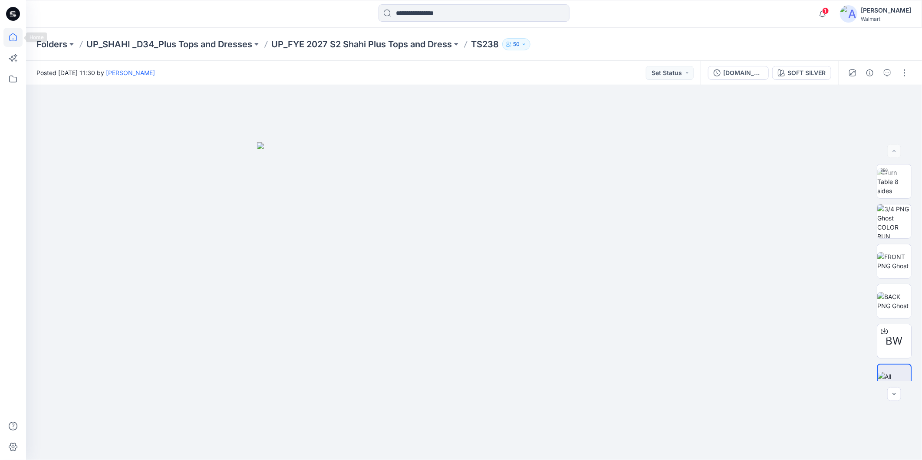
click at [13, 38] on icon at bounding box center [12, 37] width 19 height 19
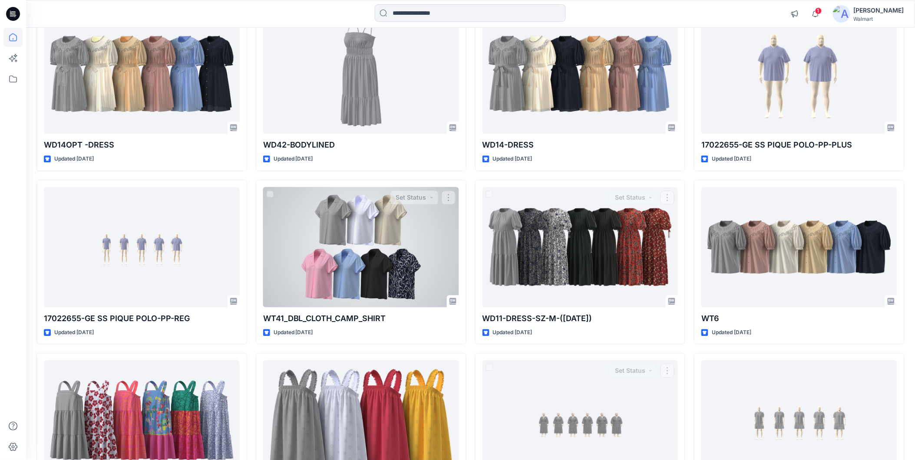
scroll to position [543, 0]
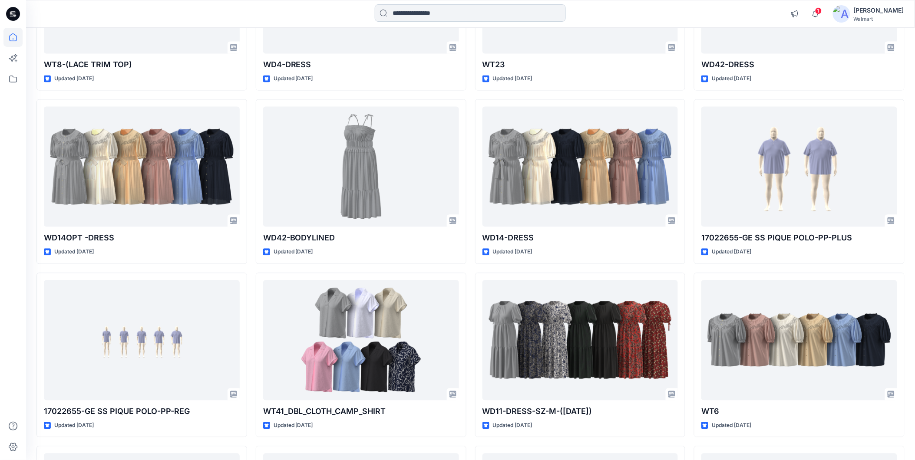
click at [413, 16] on input at bounding box center [470, 12] width 191 height 17
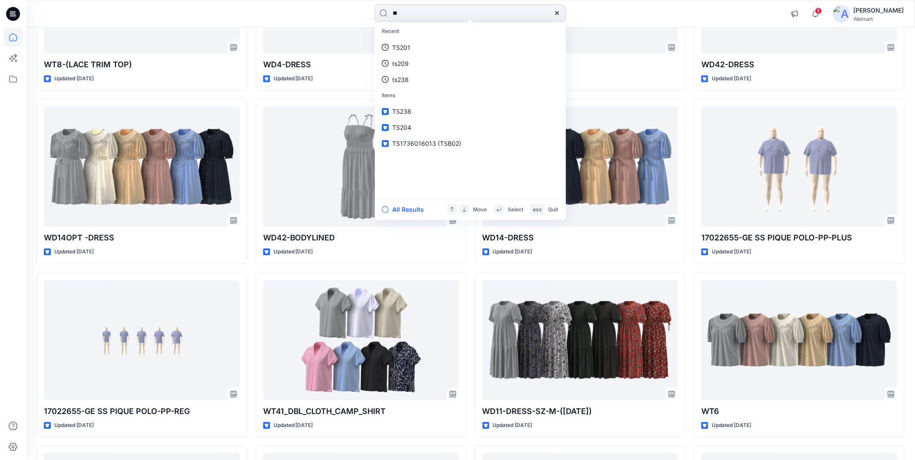
type input "*"
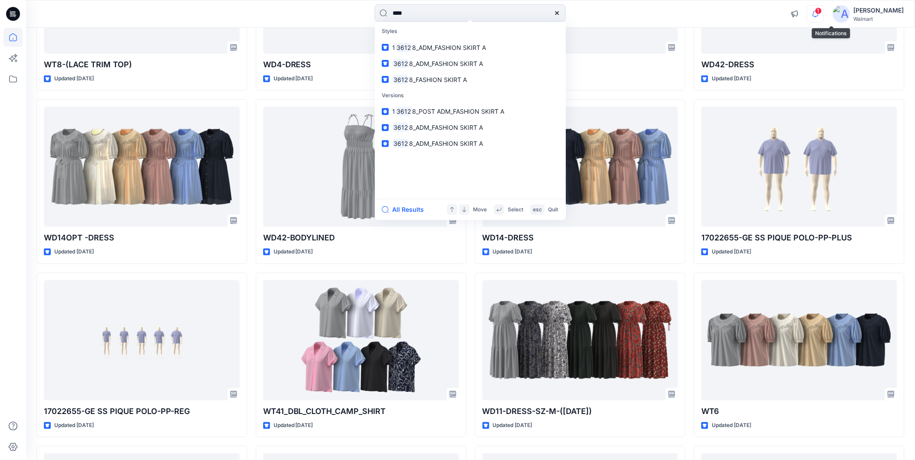
type input "****"
click at [823, 15] on icon "button" at bounding box center [815, 13] width 16 height 17
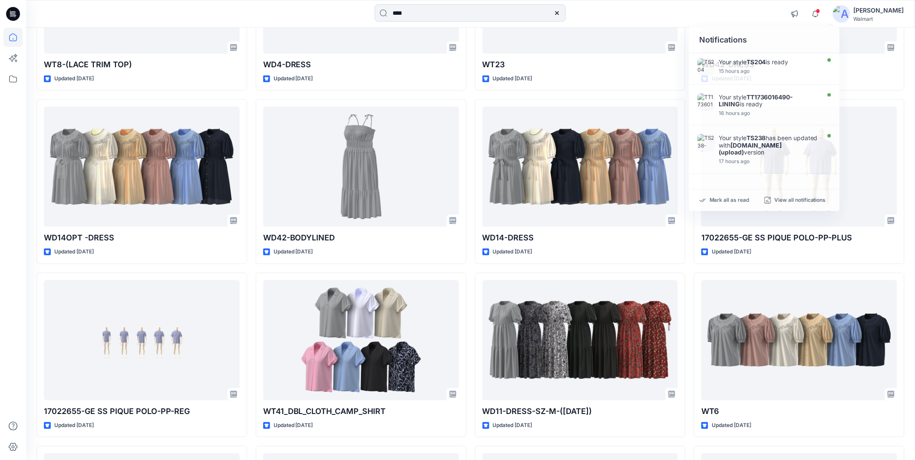
click at [333, 10] on div "****" at bounding box center [470, 13] width 444 height 19
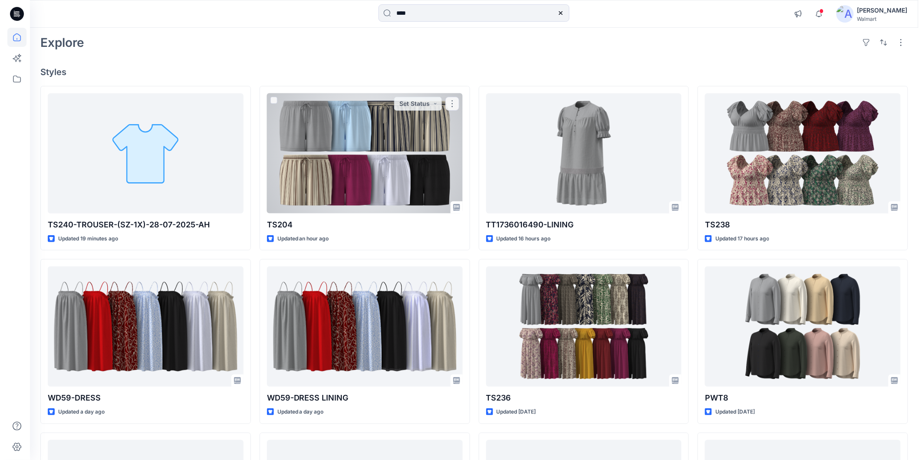
scroll to position [0, 0]
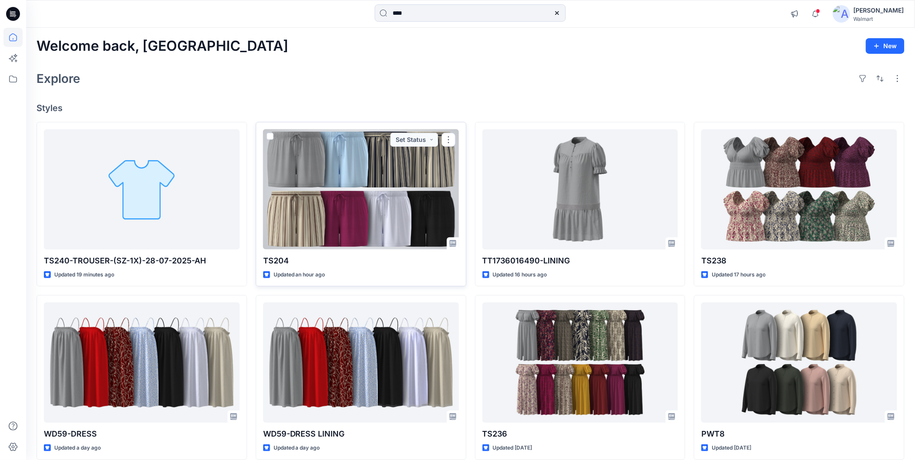
click at [368, 184] on div at bounding box center [361, 189] width 196 height 120
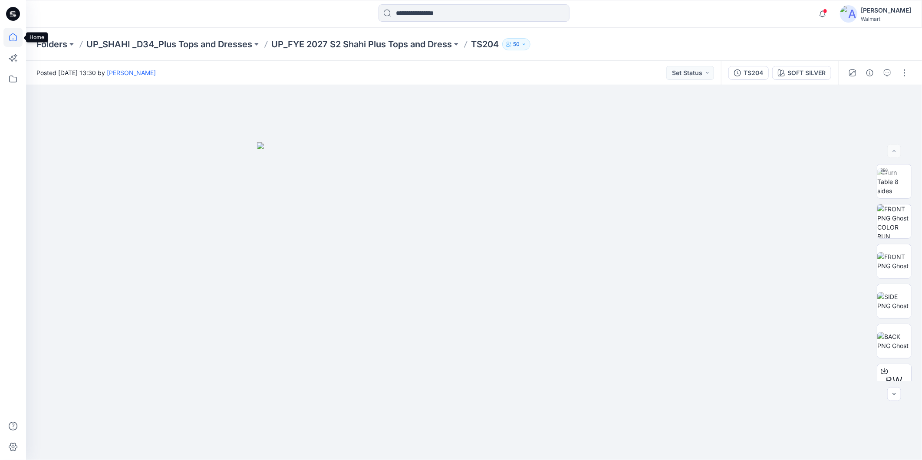
click at [9, 36] on icon at bounding box center [12, 37] width 19 height 19
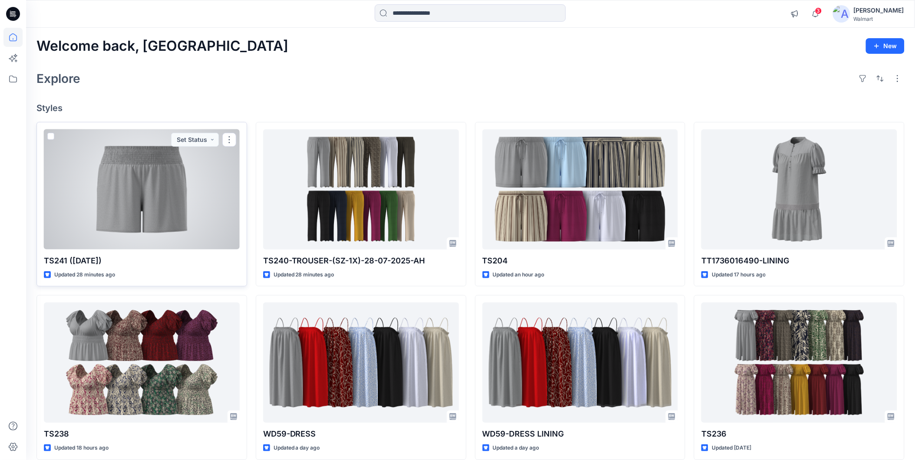
click at [166, 216] on div at bounding box center [142, 189] width 196 height 120
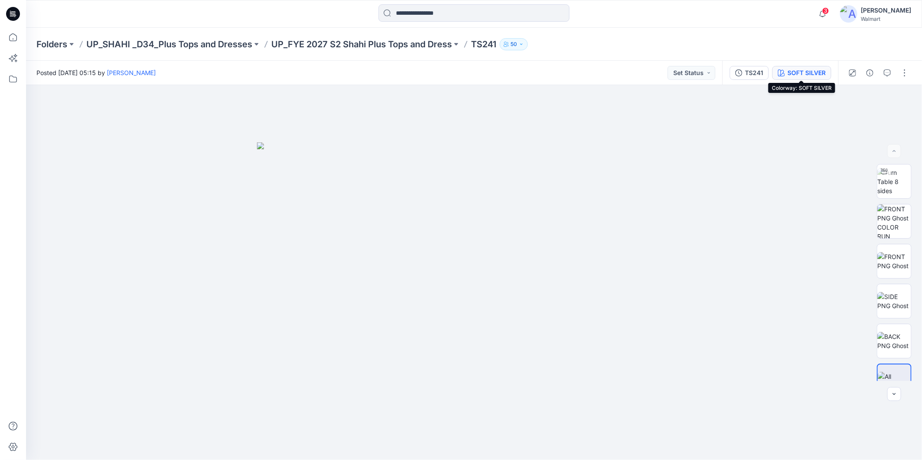
click at [808, 72] on div "SOFT SILVER" at bounding box center [806, 73] width 38 height 10
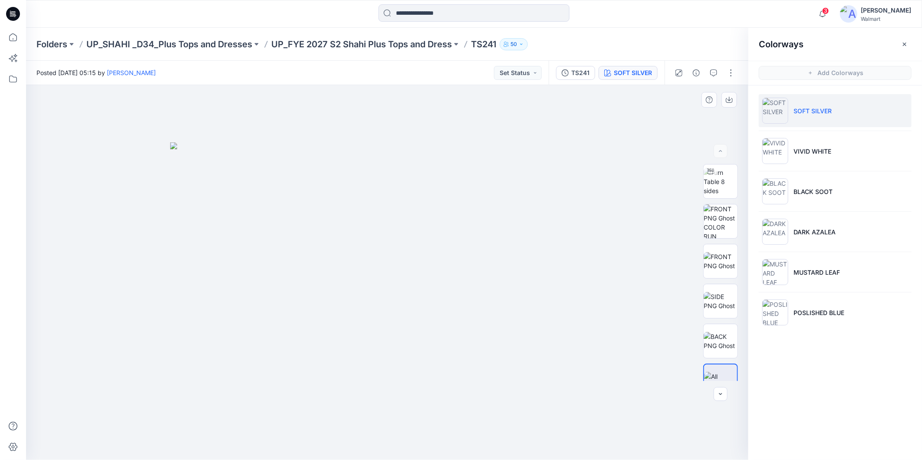
scroll to position [17, 0]
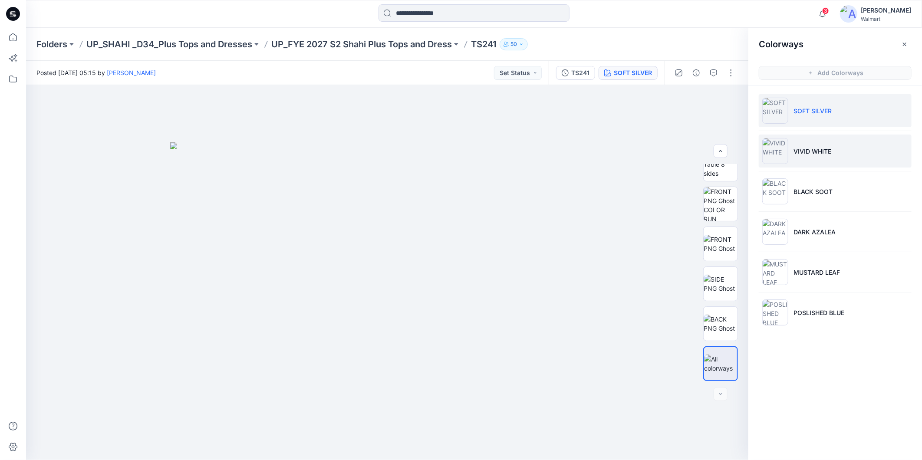
click at [810, 155] on p "VIVID WHITE" at bounding box center [813, 151] width 38 height 9
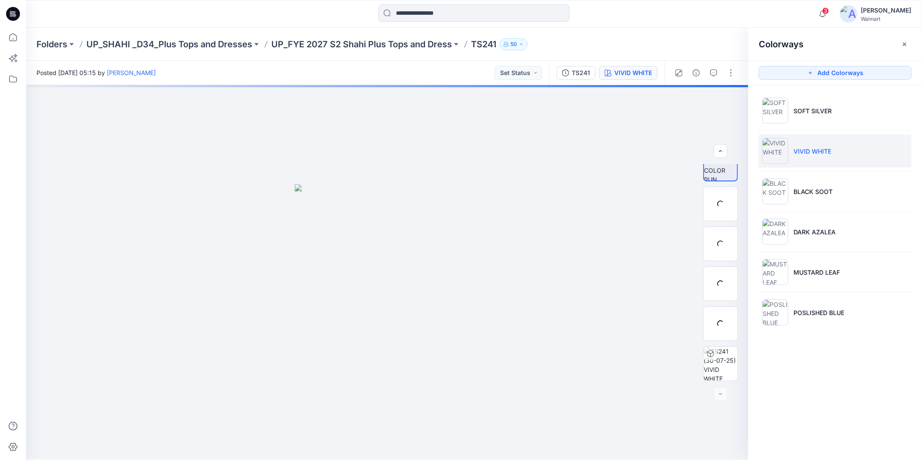
scroll to position [57, 0]
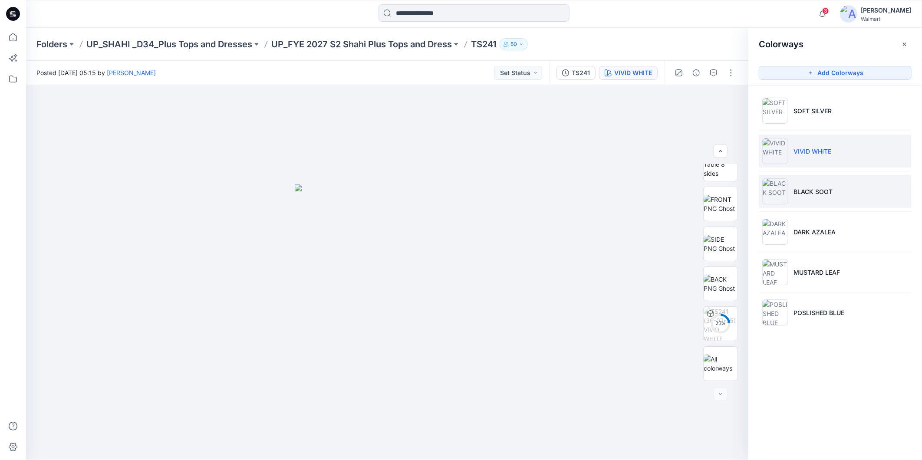
click at [805, 198] on li "BLACK SOOT" at bounding box center [835, 191] width 153 height 33
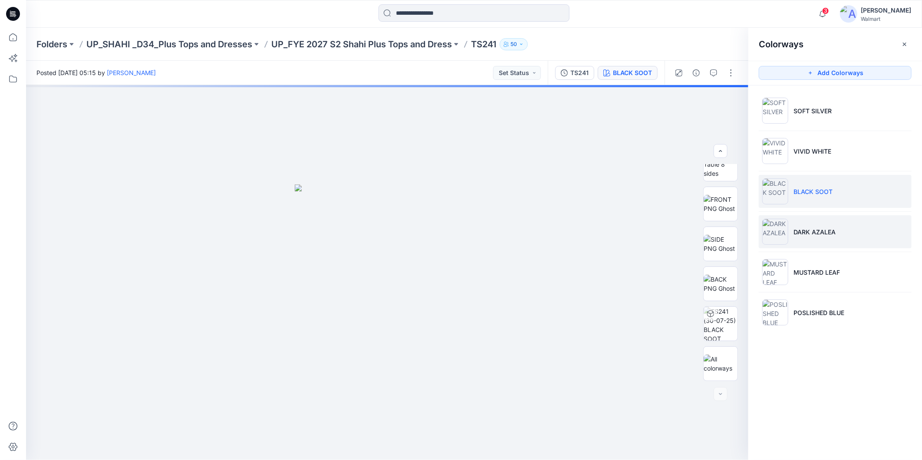
click at [812, 239] on li "DARK AZALEA" at bounding box center [835, 231] width 153 height 33
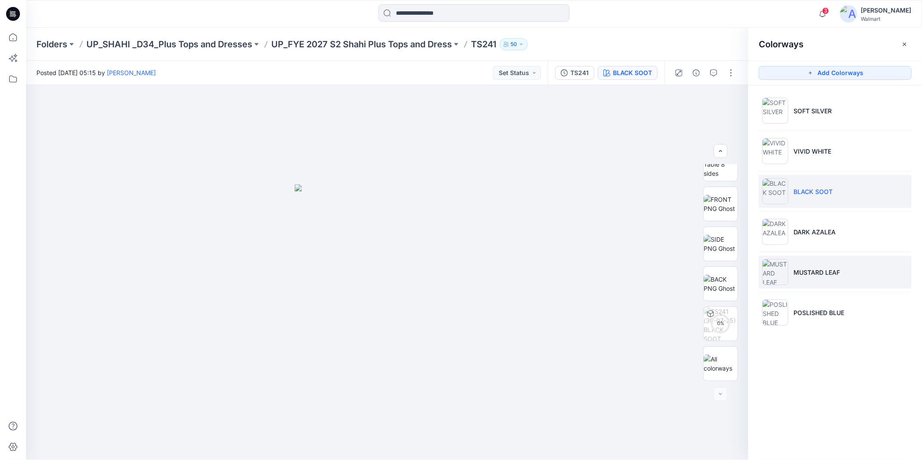
click at [812, 274] on p "MUSTARD LEAF" at bounding box center [817, 272] width 46 height 9
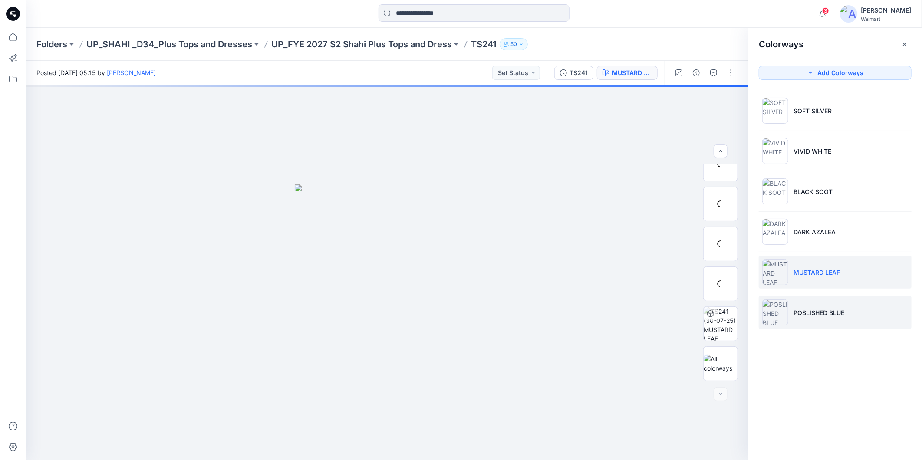
click at [810, 313] on p "POSLISHED BLUE" at bounding box center [819, 312] width 51 height 9
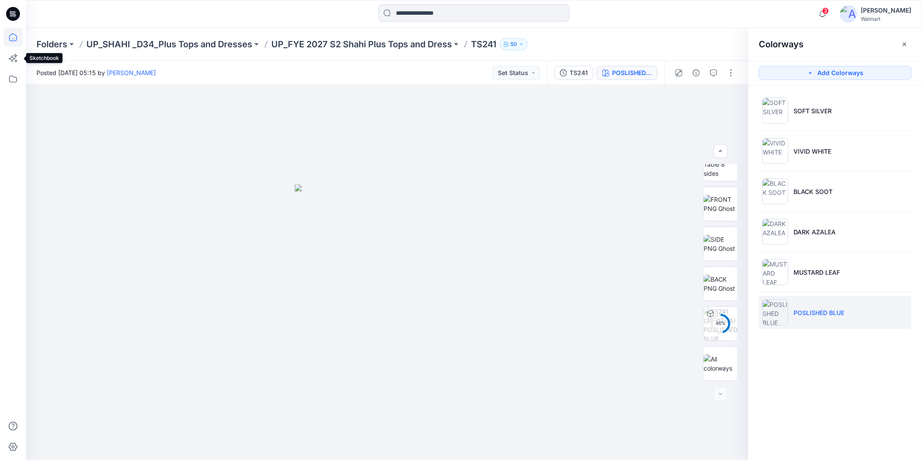
click at [13, 42] on icon at bounding box center [12, 37] width 19 height 19
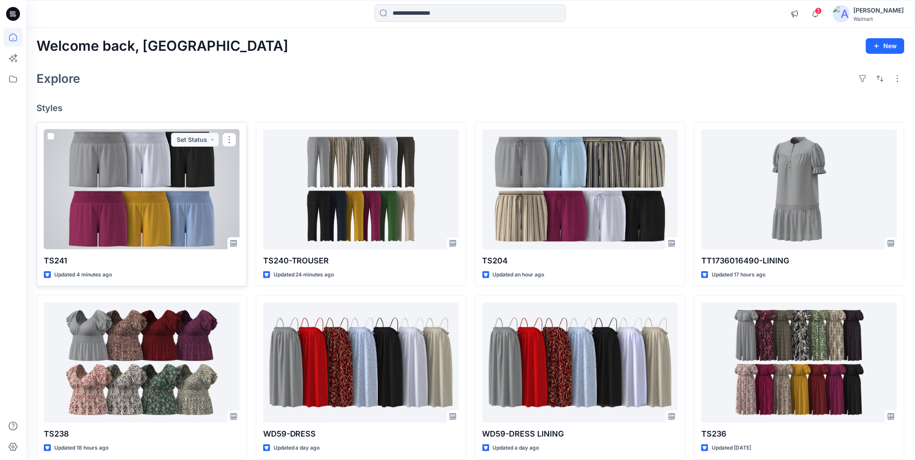
click at [146, 197] on div at bounding box center [142, 189] width 196 height 120
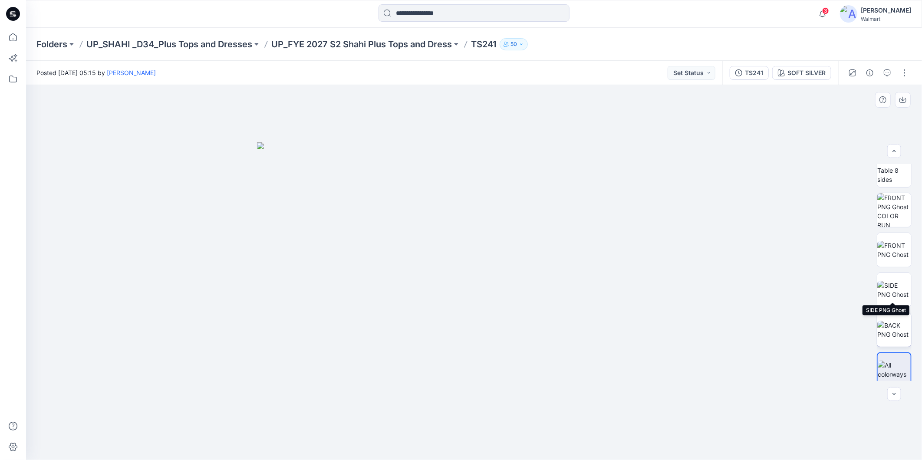
scroll to position [17, 0]
click at [906, 76] on button "button" at bounding box center [905, 73] width 14 height 14
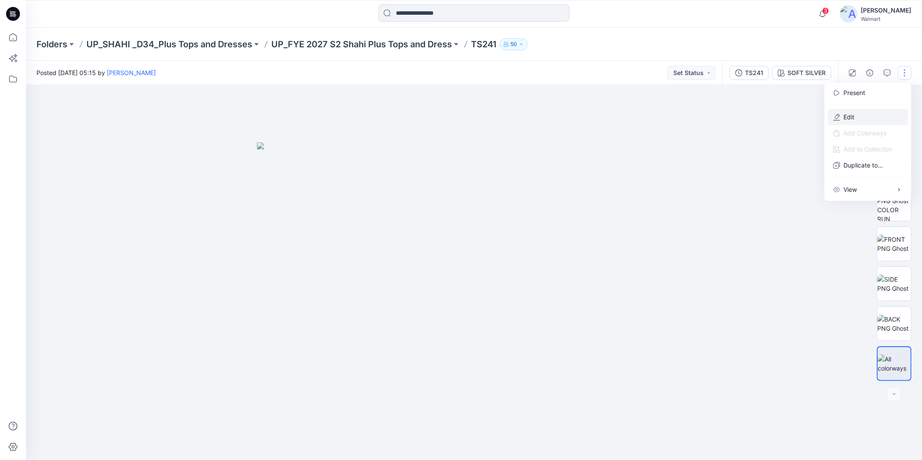
click at [849, 116] on p "Edit" at bounding box center [849, 116] width 11 height 9
